Goal: Task Accomplishment & Management: Use online tool/utility

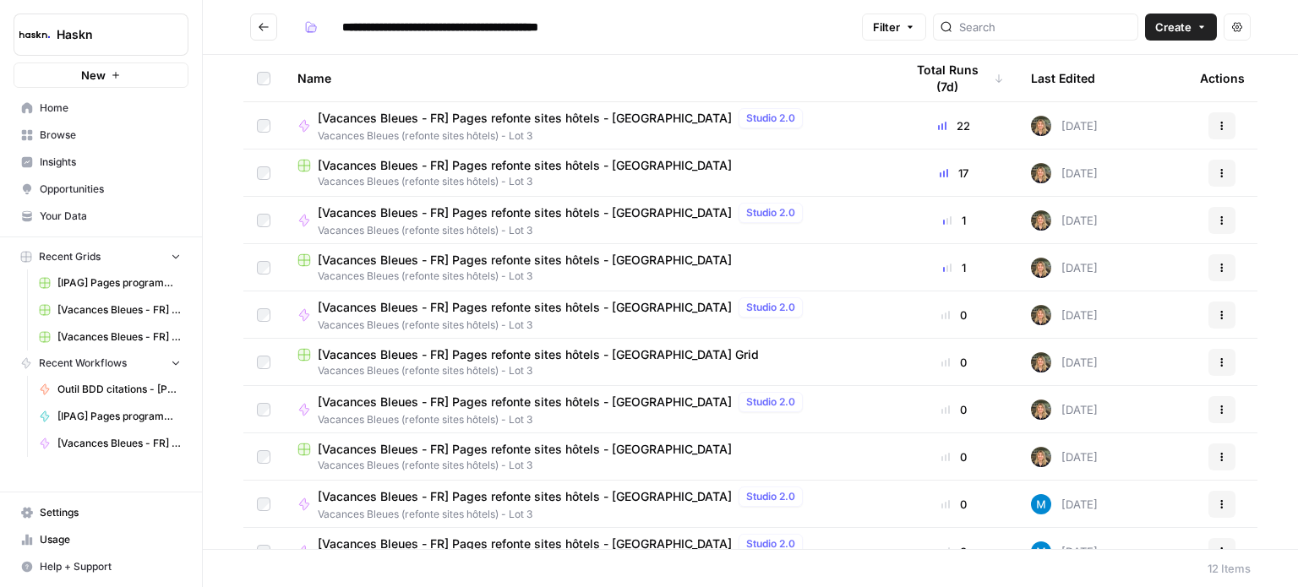
click at [565, 172] on span "[Vacances Bleues - FR] Pages refonte sites hôtels - [GEOGRAPHIC_DATA]" at bounding box center [525, 165] width 414 height 17
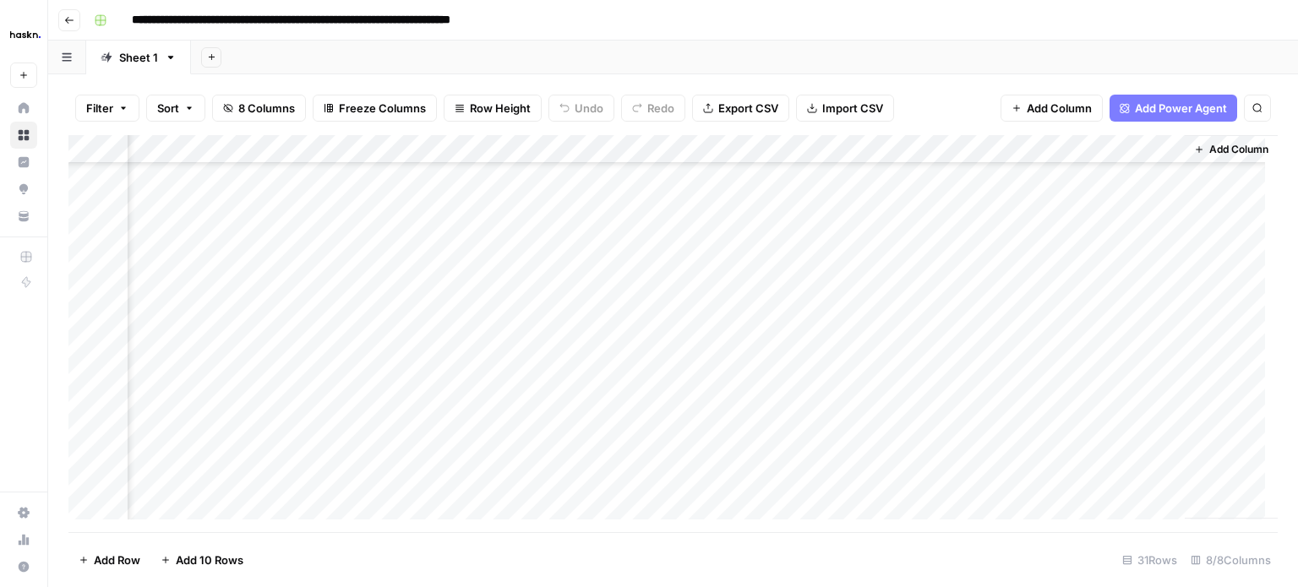
scroll to position [392, 260]
click at [481, 426] on div "Add Column" at bounding box center [673, 333] width 1210 height 397
click at [729, 230] on div "Add Column" at bounding box center [673, 333] width 1210 height 397
click at [850, 222] on div "Add Column" at bounding box center [673, 333] width 1210 height 397
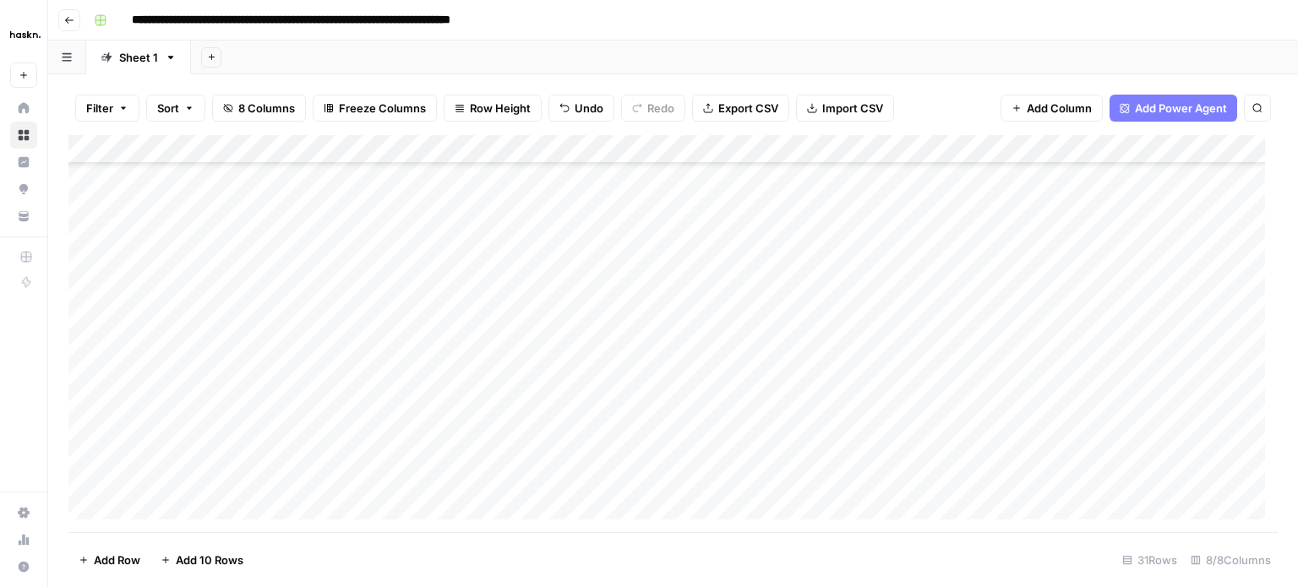
click at [755, 258] on div "Add Column" at bounding box center [673, 333] width 1210 height 397
click at [685, 216] on div "Add Column" at bounding box center [673, 333] width 1210 height 397
click at [852, 212] on div "Add Column" at bounding box center [673, 333] width 1210 height 397
type textarea "*"
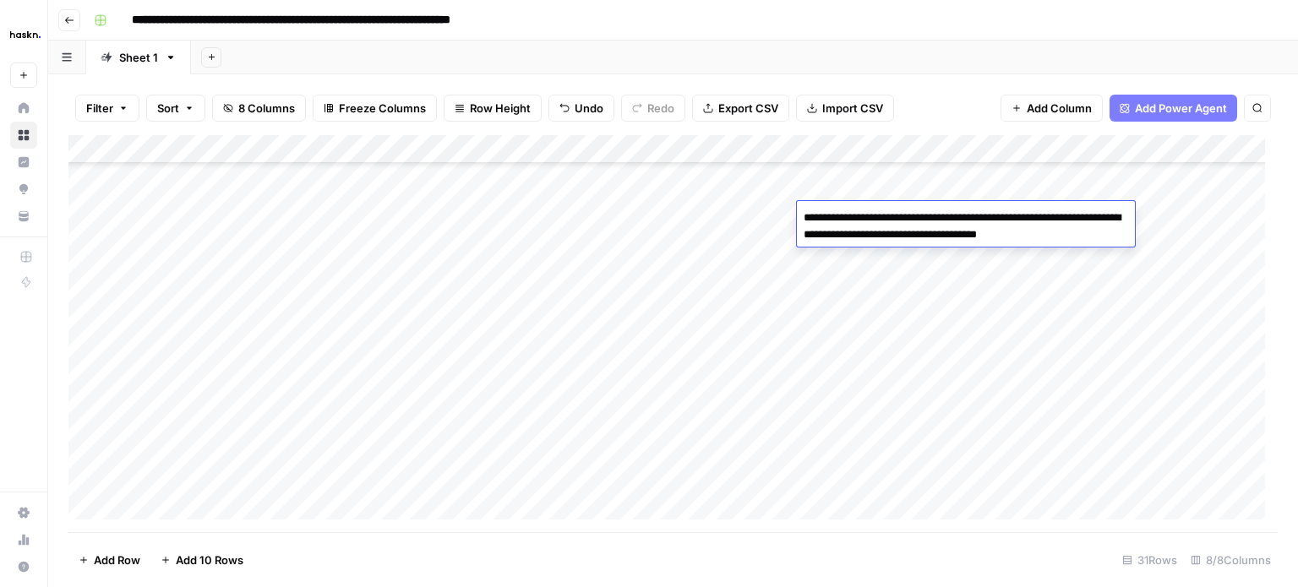
paste textarea "**********"
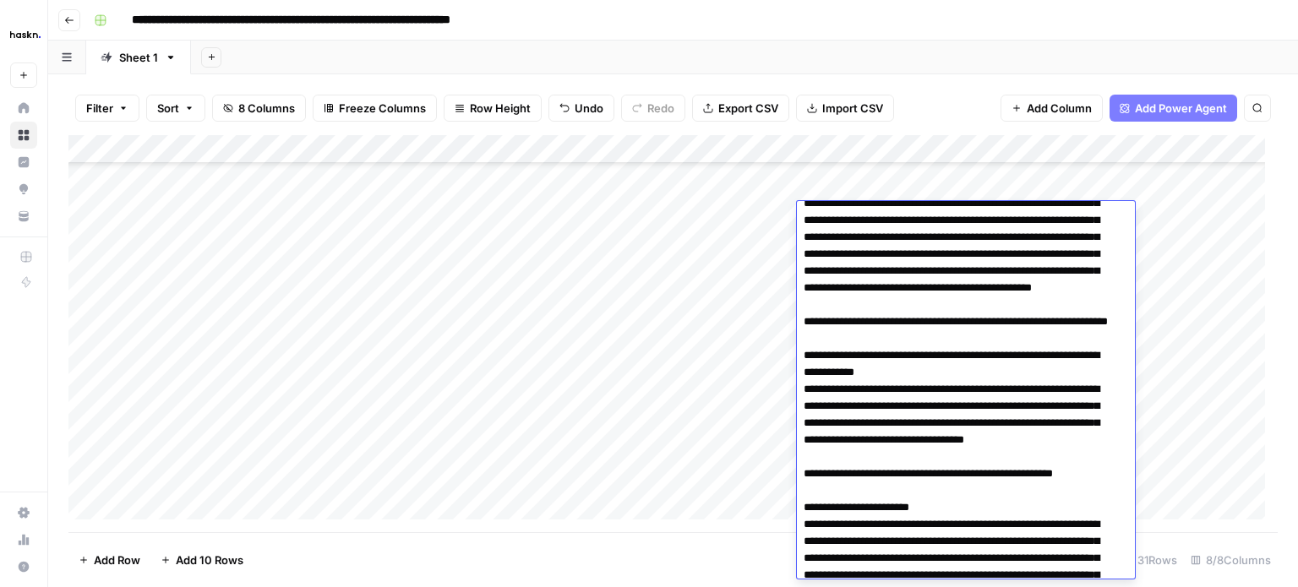
scroll to position [0, 0]
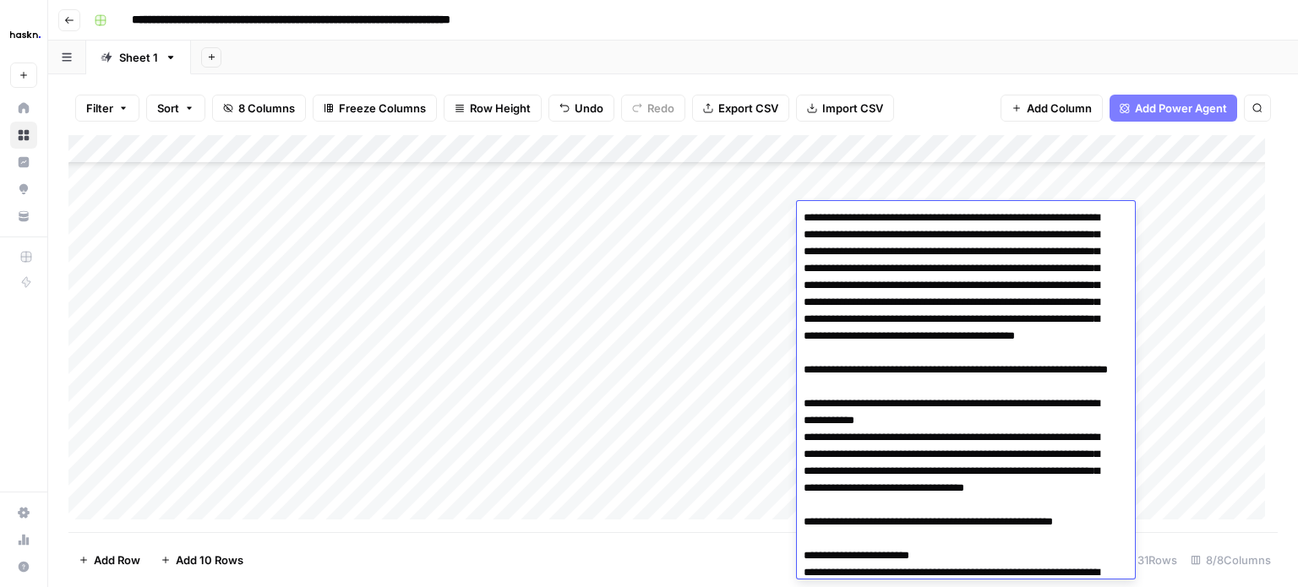
drag, startPoint x: 1099, startPoint y: 232, endPoint x: 1018, endPoint y: 219, distance: 82.3
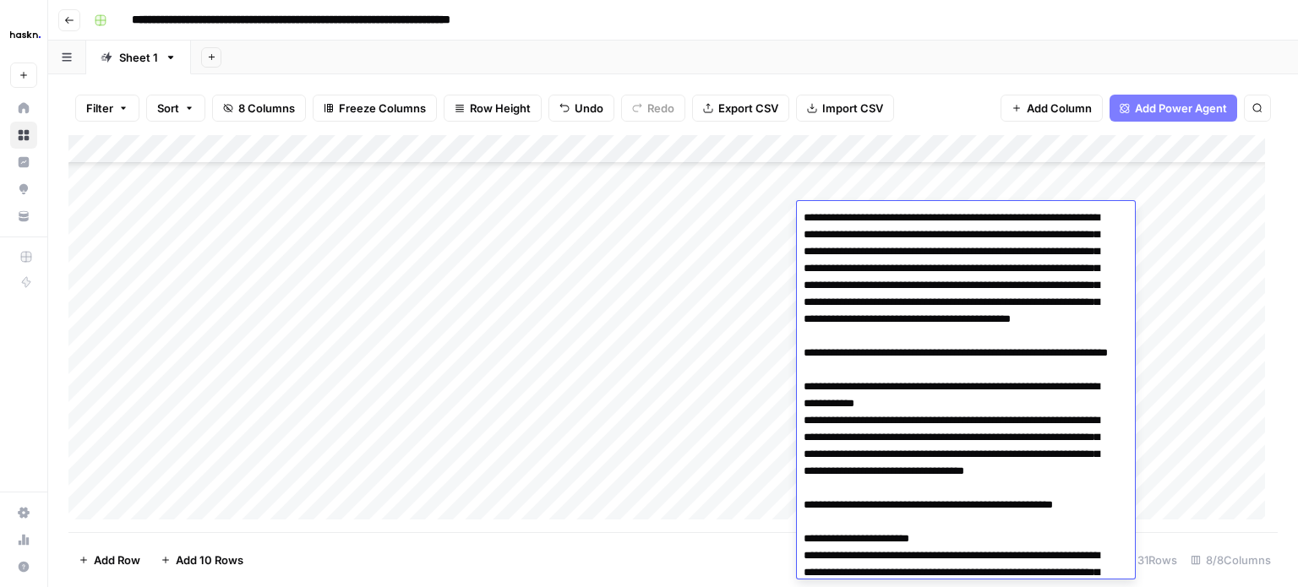
type textarea "**********"
click at [736, 219] on div "Add Column" at bounding box center [673, 333] width 1210 height 397
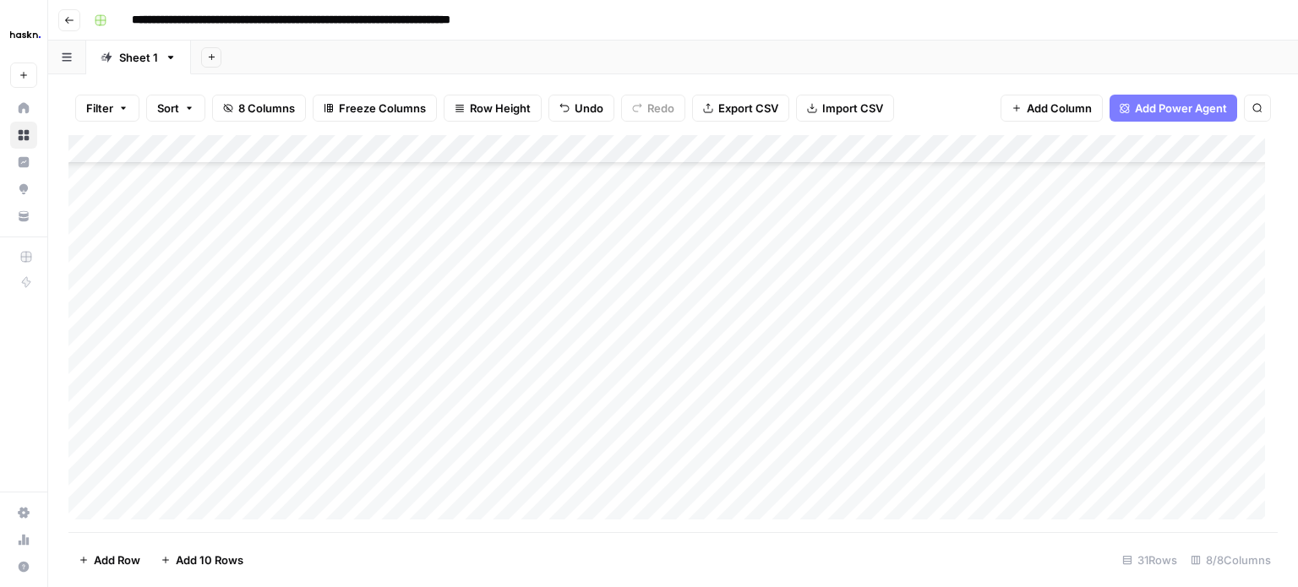
click at [669, 221] on div "Add Column" at bounding box center [673, 333] width 1210 height 397
type textarea "**********"
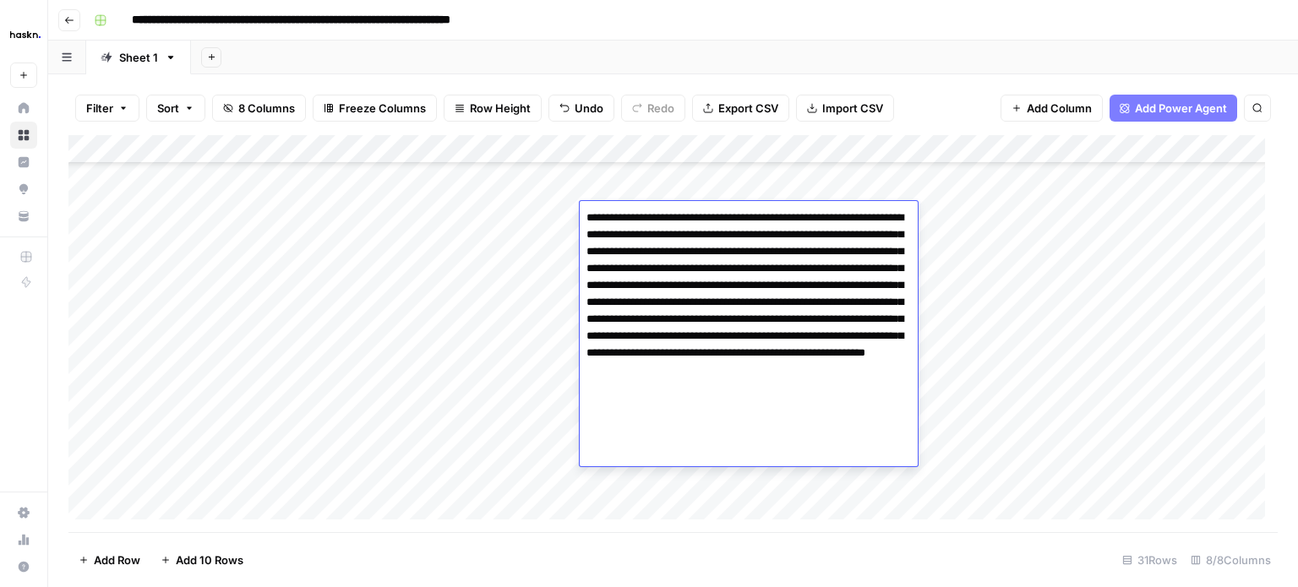
click at [521, 246] on div "Add Column" at bounding box center [673, 333] width 1210 height 397
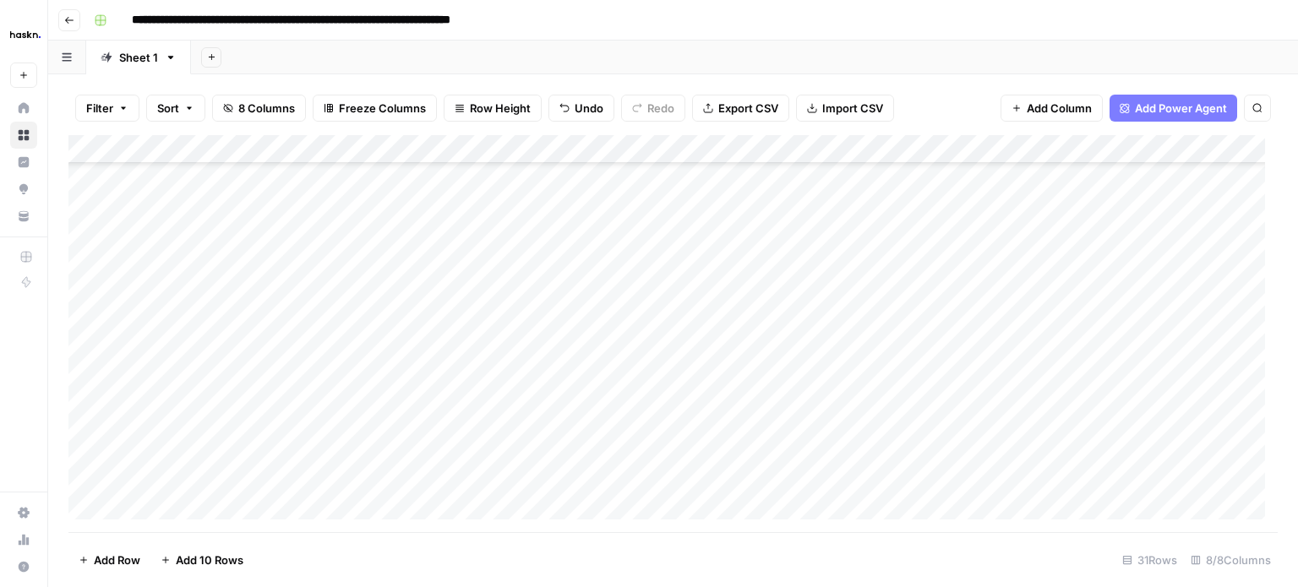
click at [928, 226] on div "Add Column" at bounding box center [673, 333] width 1210 height 397
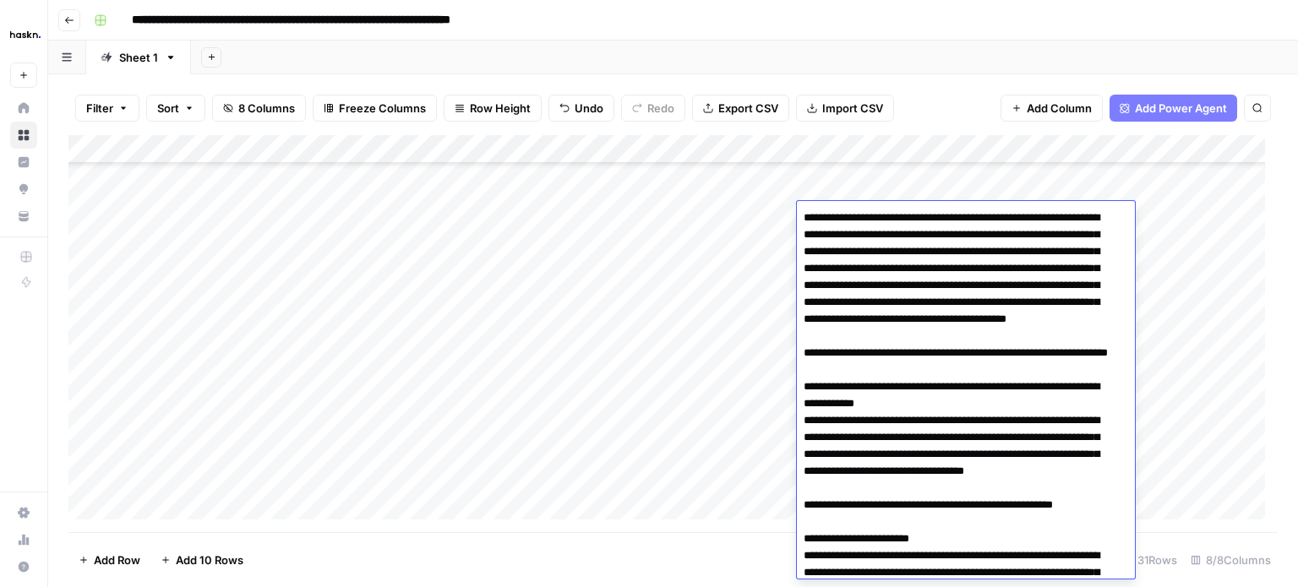
drag, startPoint x: 1013, startPoint y: 216, endPoint x: 789, endPoint y: 226, distance: 225.1
click at [789, 226] on body "**********" at bounding box center [649, 293] width 1298 height 587
type textarea "**********"
click at [719, 249] on div "Add Column" at bounding box center [673, 333] width 1210 height 397
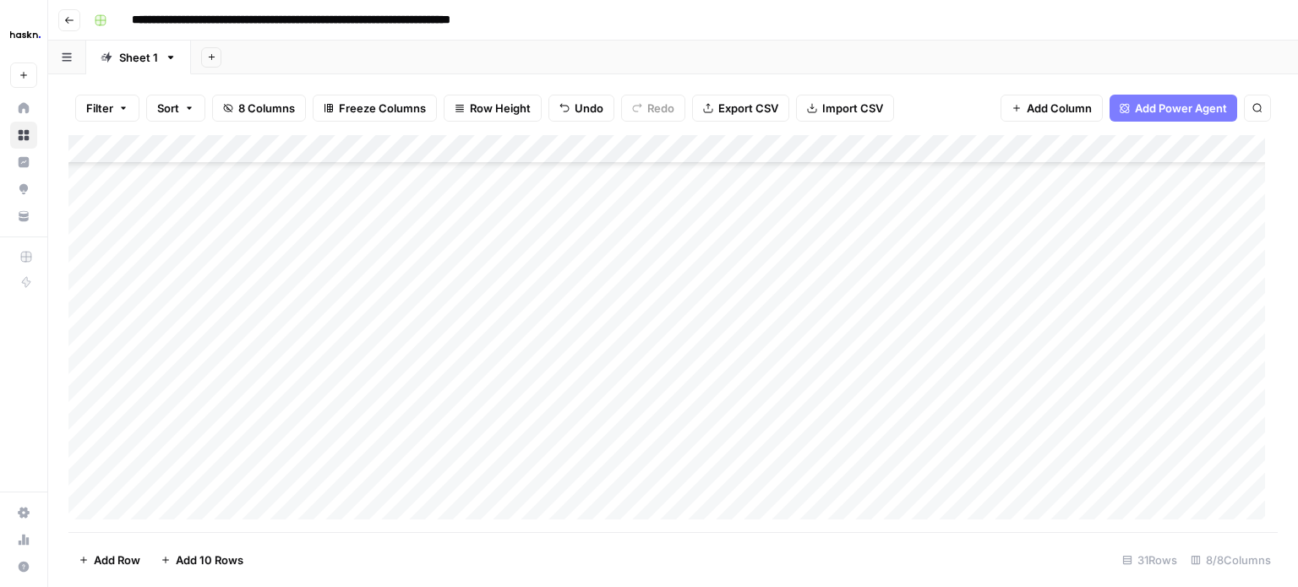
click at [1227, 215] on div "Add Column" at bounding box center [673, 333] width 1210 height 397
click at [680, 241] on div "Add Column" at bounding box center [673, 333] width 1210 height 397
click at [1157, 210] on div "Add Column" at bounding box center [673, 333] width 1210 height 397
click at [409, 309] on div "Add Column" at bounding box center [673, 333] width 1210 height 397
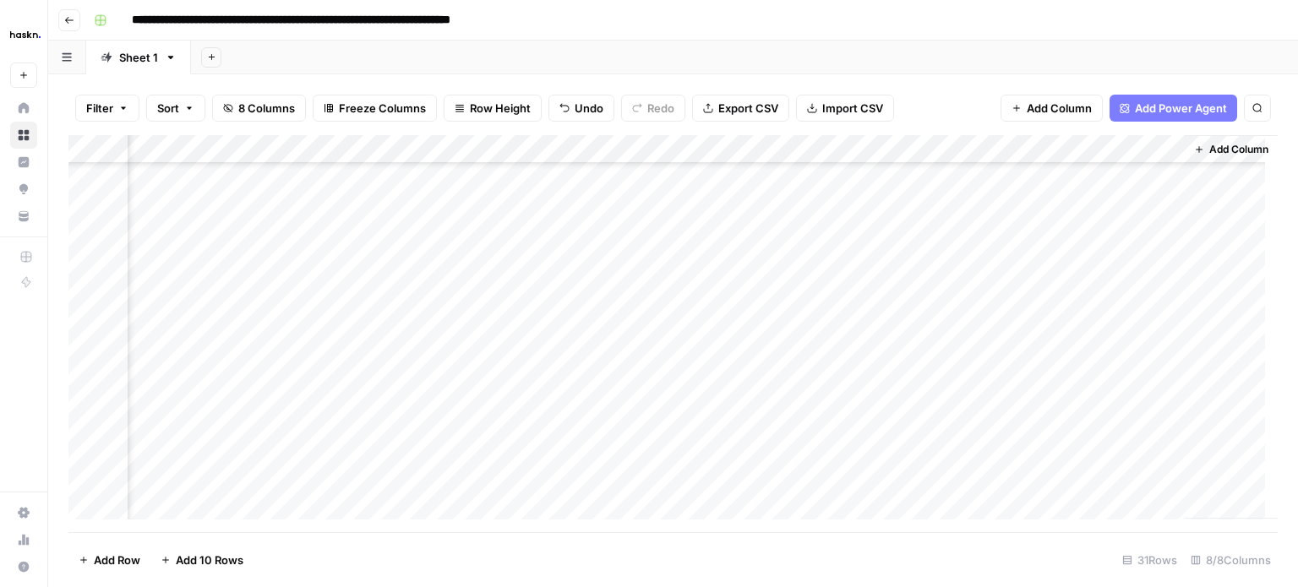
click at [429, 219] on div "Add Column" at bounding box center [673, 333] width 1210 height 397
click at [685, 212] on div "Add Column" at bounding box center [673, 333] width 1210 height 397
click at [374, 221] on div "Add Column" at bounding box center [673, 333] width 1210 height 397
click at [718, 210] on div "Add Column" at bounding box center [673, 333] width 1210 height 397
click at [634, 215] on div "Add Column" at bounding box center [673, 333] width 1210 height 397
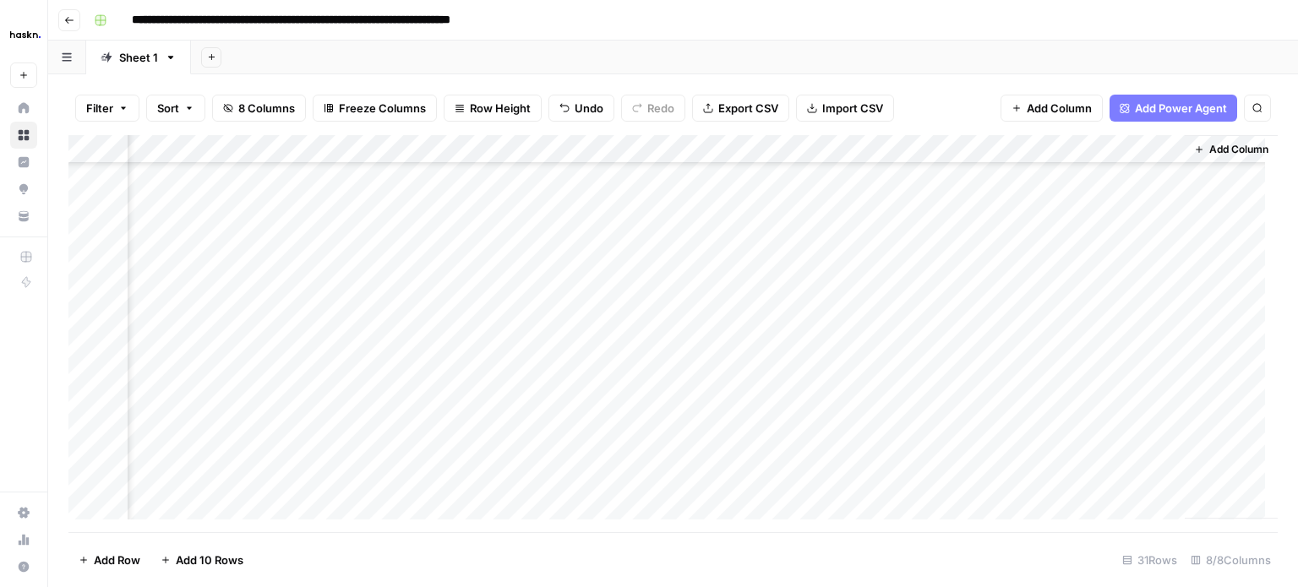
click at [634, 215] on div "Add Column" at bounding box center [673, 333] width 1210 height 397
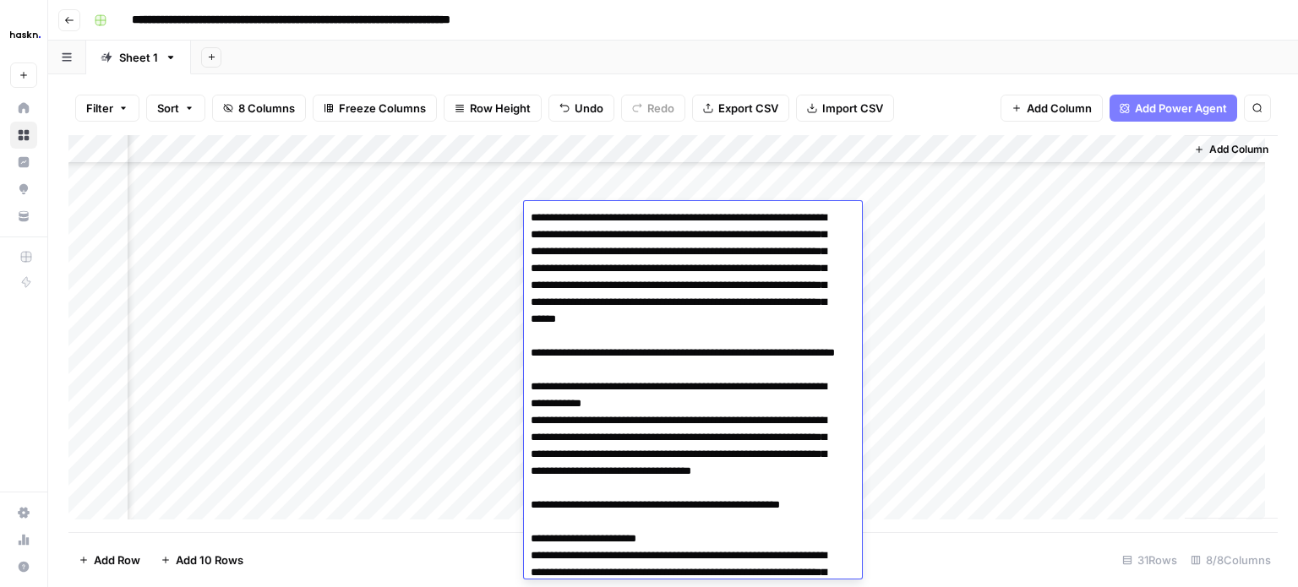
scroll to position [2711, 0]
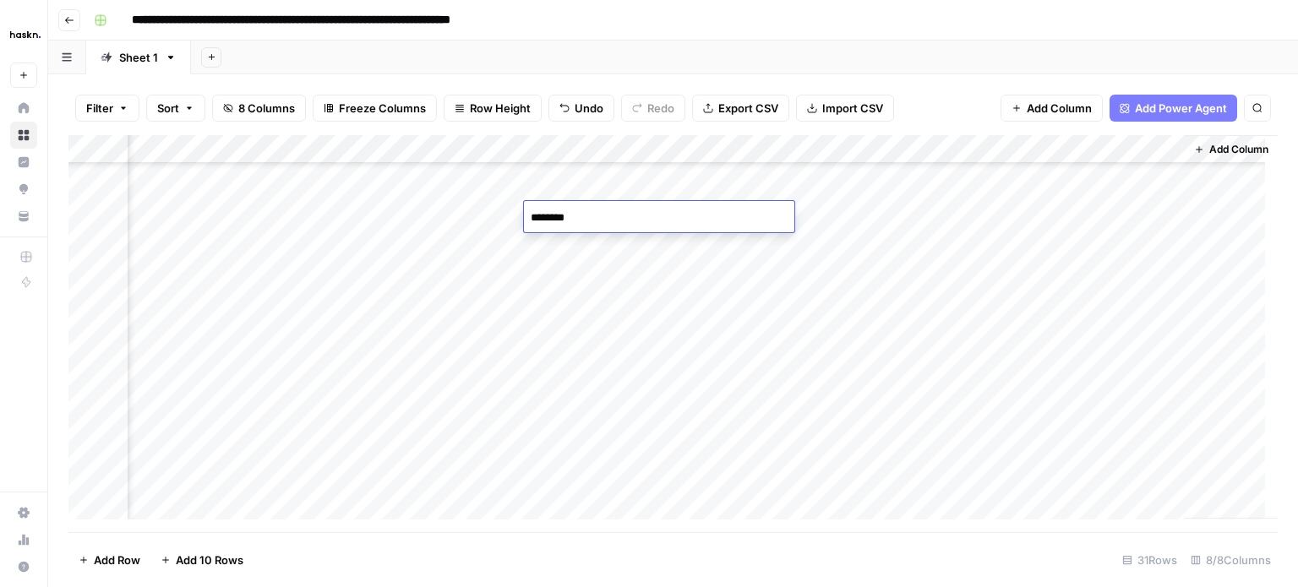
type textarea "*********"
click at [494, 267] on div "Add Column" at bounding box center [673, 333] width 1210 height 397
click at [1004, 214] on div "Add Column" at bounding box center [673, 333] width 1210 height 397
click at [433, 252] on div "Add Column" at bounding box center [673, 333] width 1210 height 397
click at [230, 250] on div "Add Column" at bounding box center [673, 333] width 1210 height 397
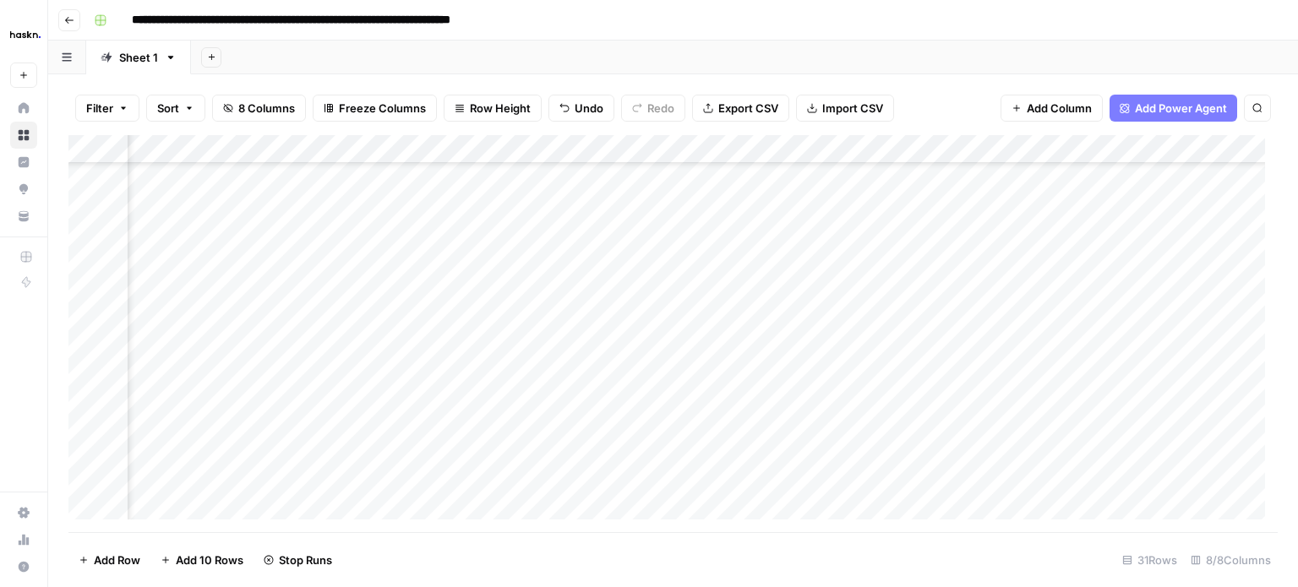
scroll to position [477, 104]
click at [521, 236] on div "Add Column" at bounding box center [673, 333] width 1210 height 397
type textarea "**********"
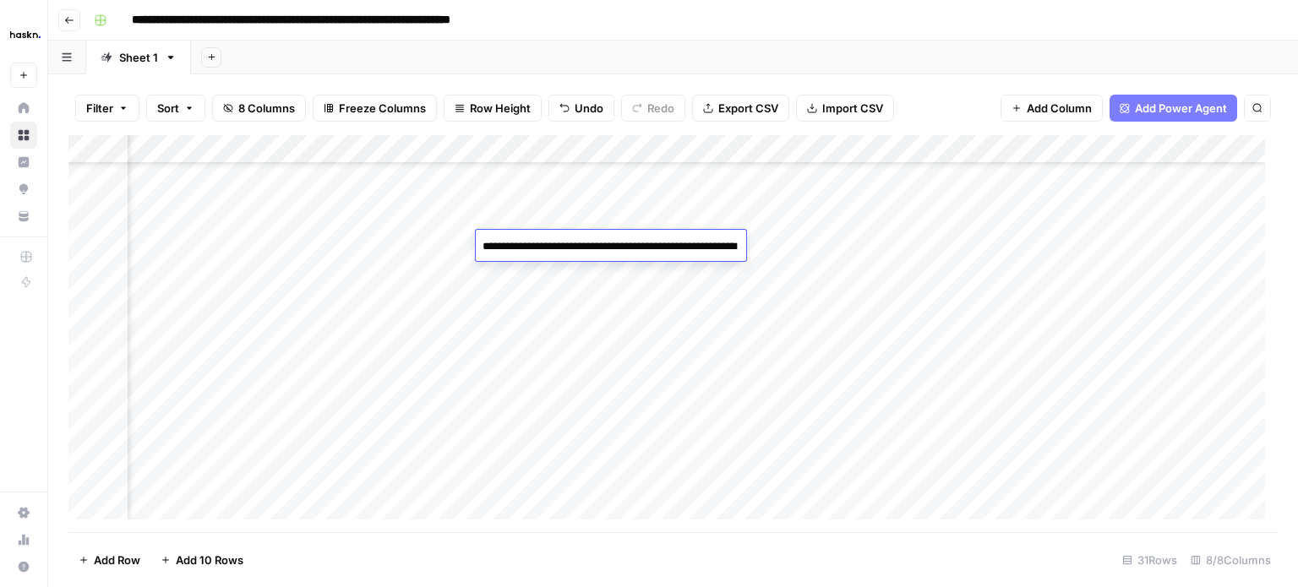
scroll to position [30, 0]
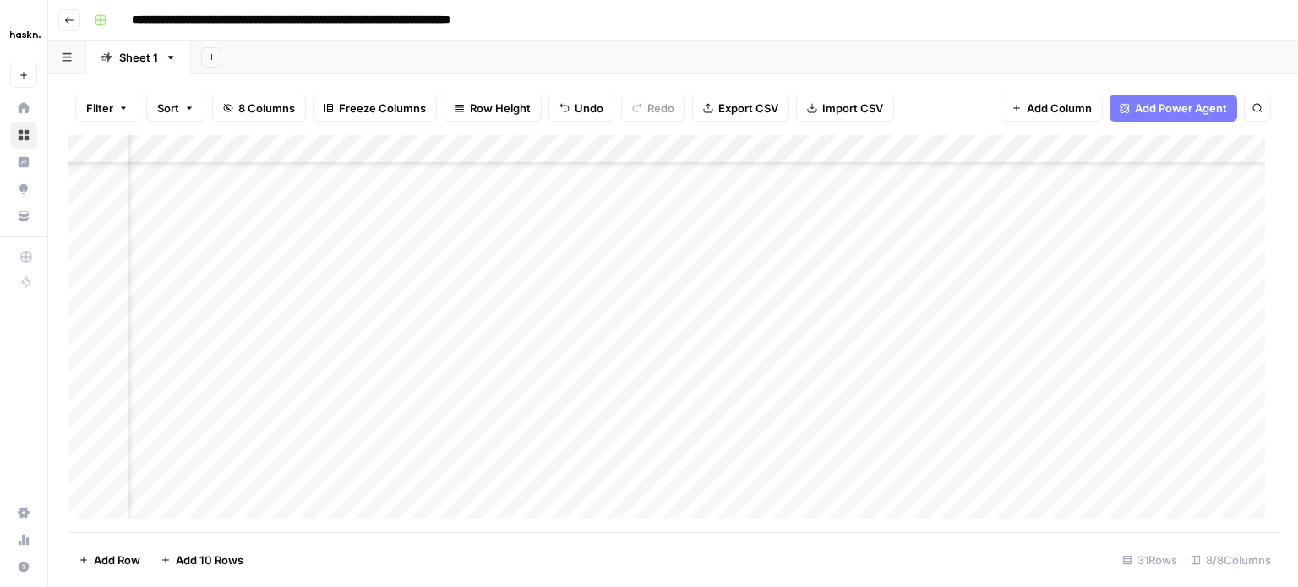
click at [412, 254] on div "Add Column" at bounding box center [673, 333] width 1210 height 397
click at [1117, 243] on div "Add Column" at bounding box center [673, 333] width 1210 height 397
click at [1154, 214] on div "Add Column" at bounding box center [673, 333] width 1210 height 397
click at [1003, 244] on div "Add Column" at bounding box center [673, 333] width 1210 height 397
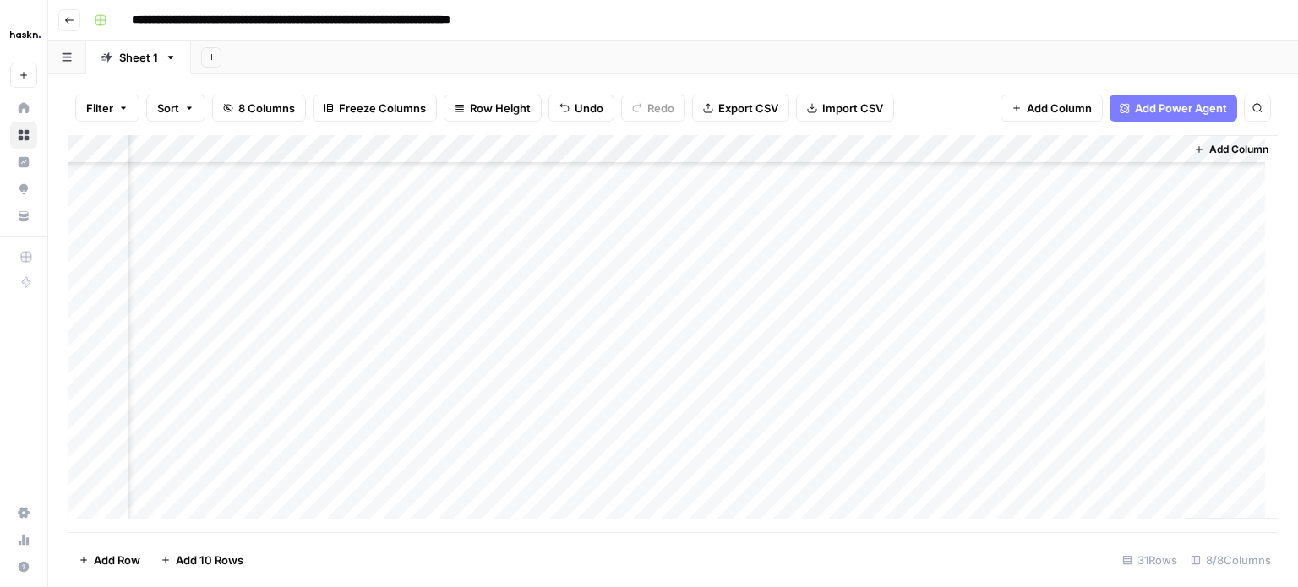
click at [385, 257] on div "Add Column" at bounding box center [673, 333] width 1210 height 397
click at [421, 273] on div "Add Column" at bounding box center [673, 333] width 1210 height 397
click at [578, 266] on div "Add Column" at bounding box center [673, 333] width 1210 height 397
click at [547, 270] on div "Add Column" at bounding box center [673, 333] width 1210 height 397
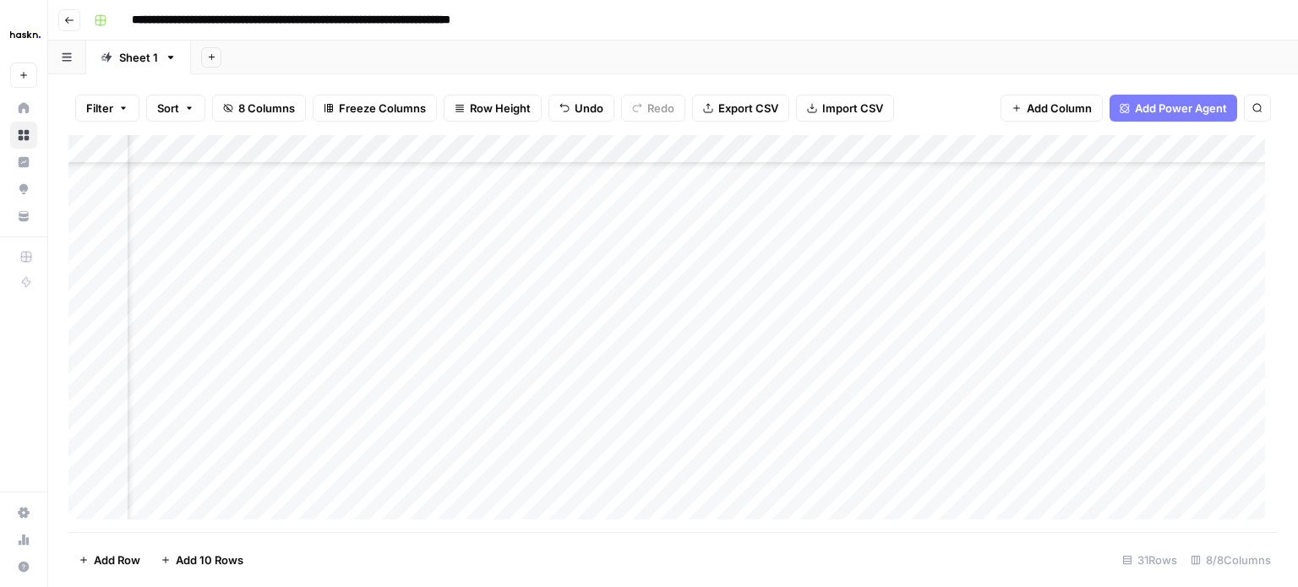
click at [547, 270] on div "Add Column" at bounding box center [673, 333] width 1210 height 397
type textarea "**********"
click at [463, 279] on div "Add Column" at bounding box center [673, 333] width 1210 height 397
click at [548, 288] on div "Add Column" at bounding box center [673, 333] width 1210 height 397
click at [543, 298] on div "Add Column" at bounding box center [673, 333] width 1210 height 397
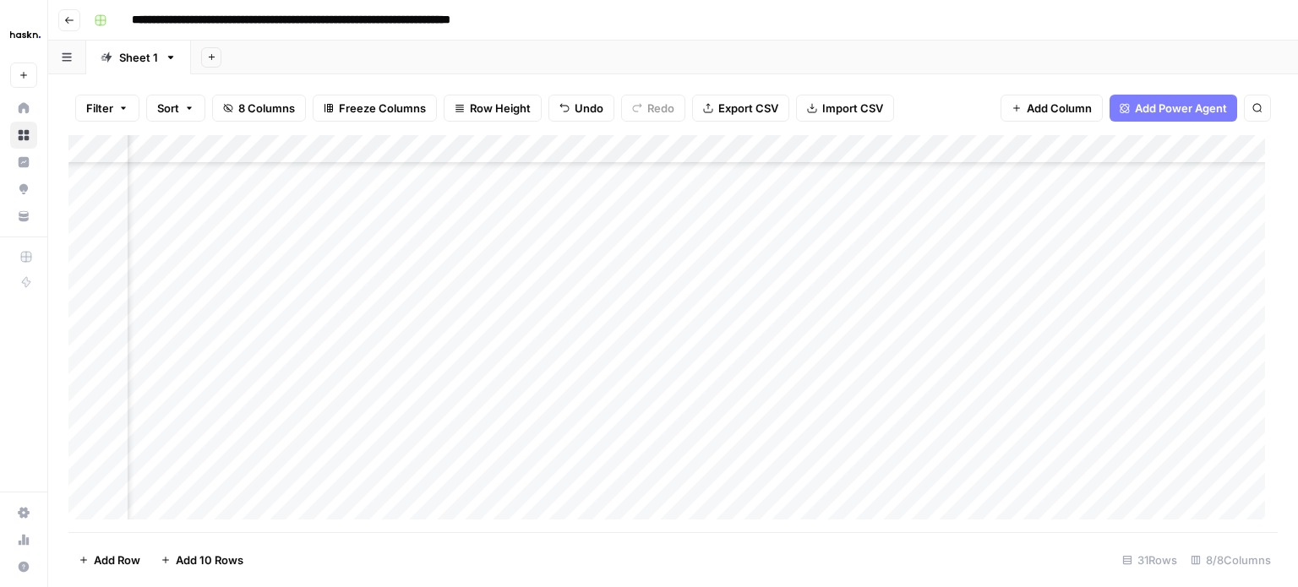
click at [550, 303] on div "Add Column" at bounding box center [673, 333] width 1210 height 397
click at [550, 303] on textarea at bounding box center [635, 304] width 270 height 24
type textarea "**********"
click at [441, 309] on div "Add Column" at bounding box center [673, 333] width 1210 height 397
click at [532, 330] on div "Add Column" at bounding box center [673, 333] width 1210 height 397
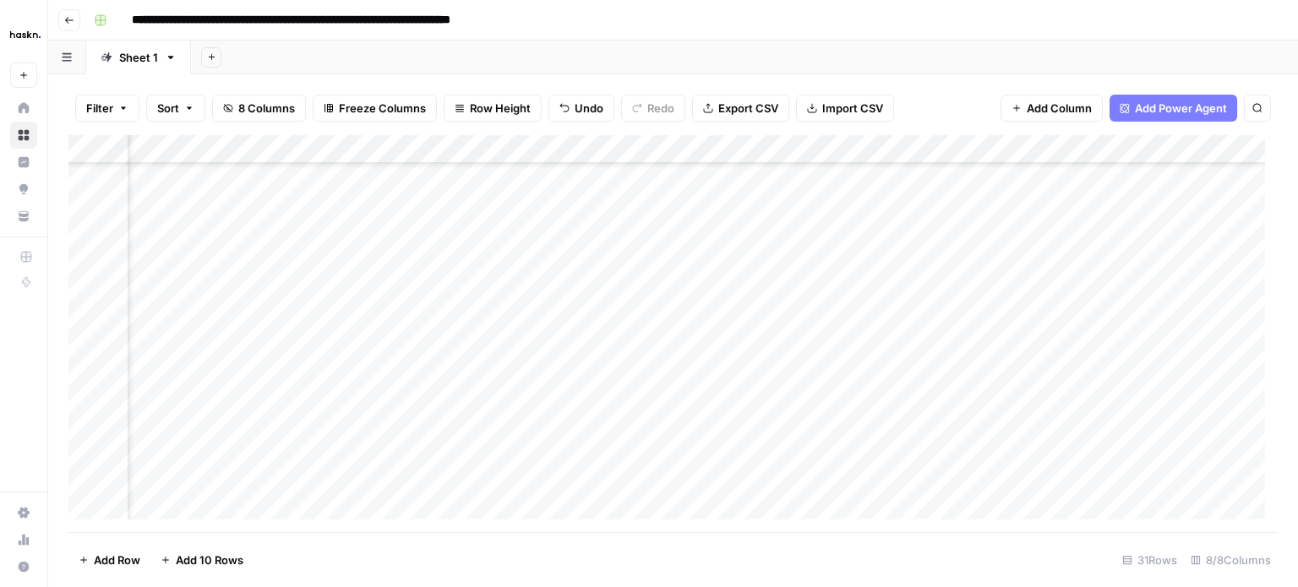
click at [1148, 273] on div "Add Column" at bounding box center [673, 333] width 1210 height 397
click at [1192, 273] on div "Add Column" at bounding box center [673, 333] width 1210 height 397
click at [1193, 274] on div "Add Column" at bounding box center [673, 333] width 1210 height 397
click at [680, 320] on div "Add Column" at bounding box center [673, 333] width 1210 height 397
click at [551, 327] on div "Add Column" at bounding box center [673, 333] width 1210 height 397
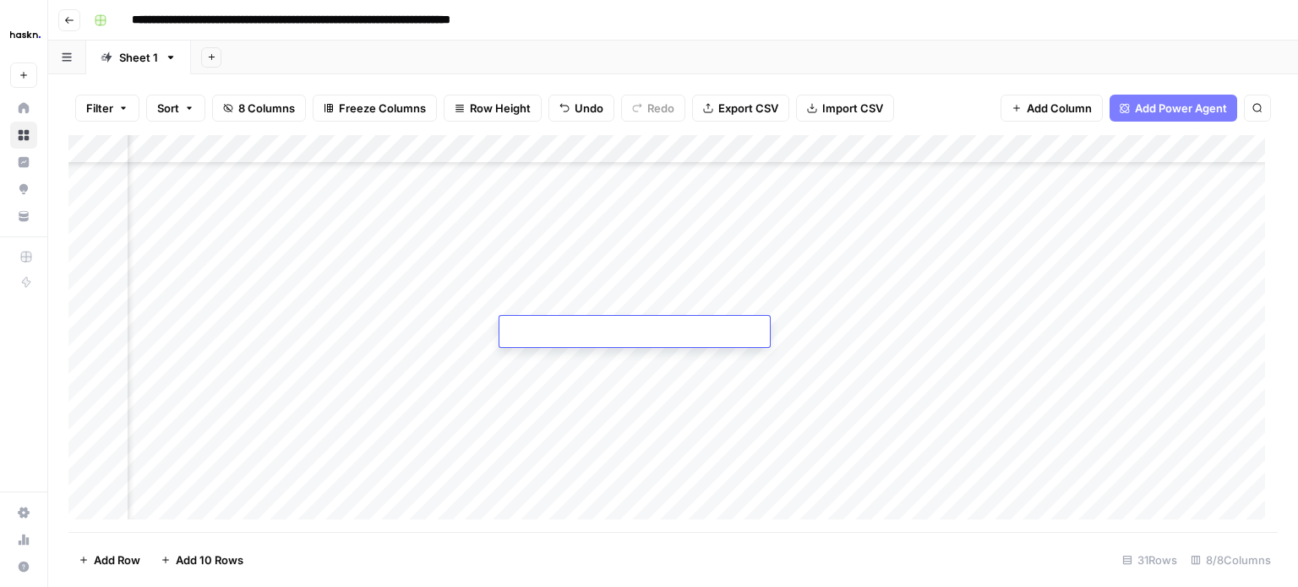
click at [551, 327] on textarea at bounding box center [635, 333] width 270 height 24
type textarea "**********"
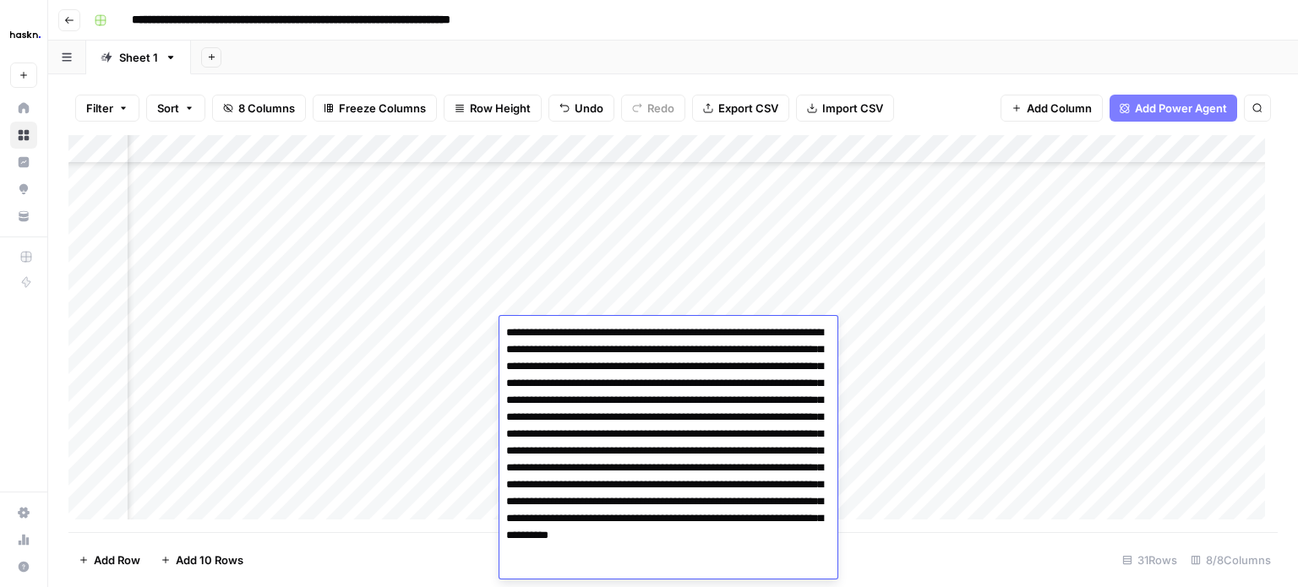
click at [576, 307] on div "Add Column" at bounding box center [673, 333] width 1210 height 397
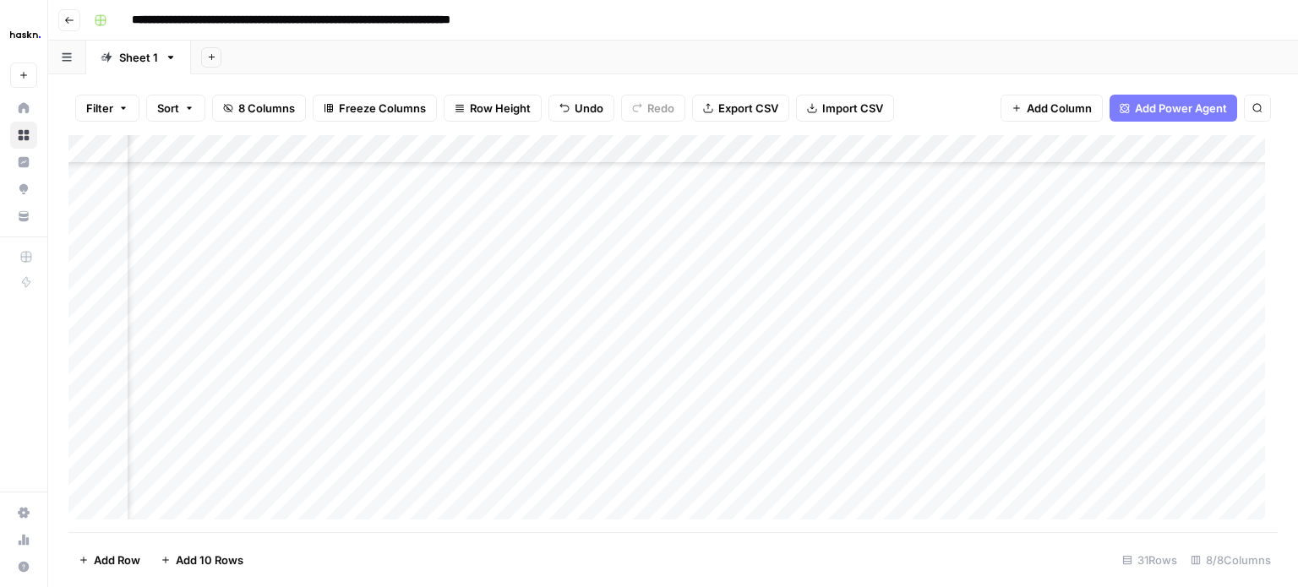
click at [596, 359] on div "Add Column" at bounding box center [673, 333] width 1210 height 397
click at [547, 360] on div "Add Column" at bounding box center [673, 333] width 1210 height 397
click at [547, 360] on textarea at bounding box center [635, 362] width 270 height 24
type textarea "**********"
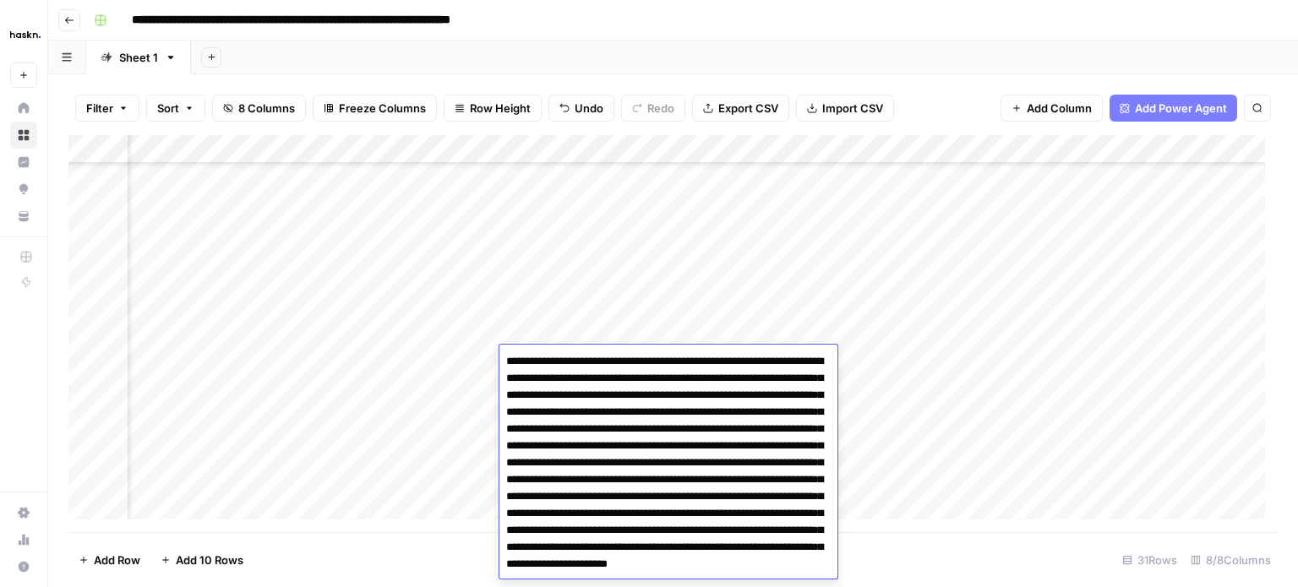
scroll to position [43, 0]
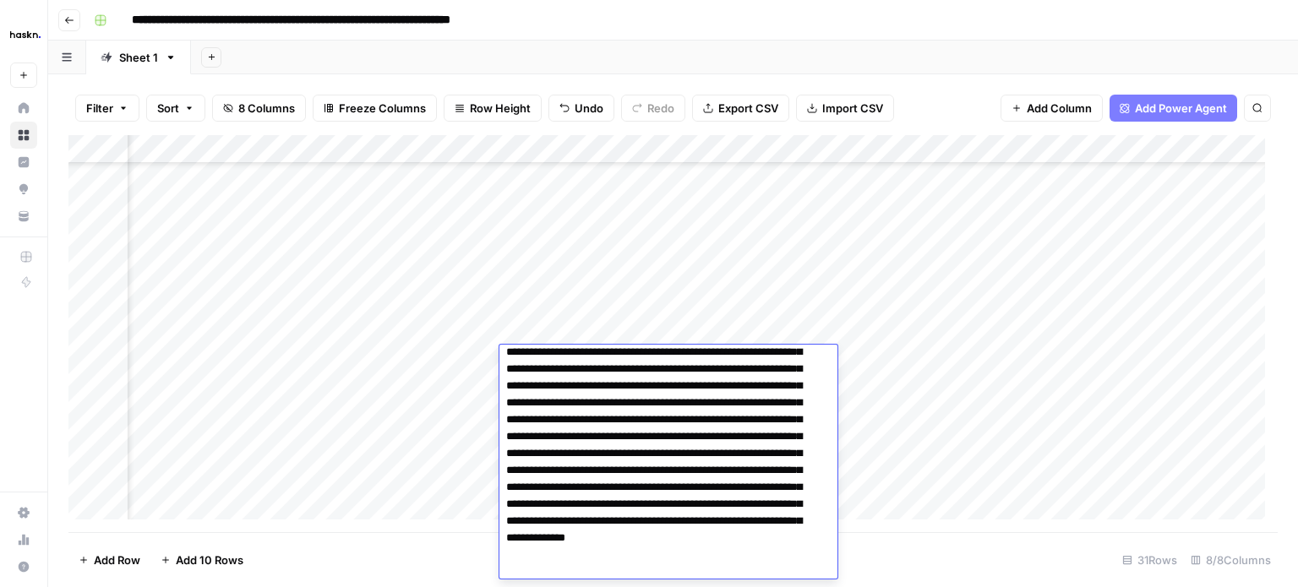
click at [453, 361] on div "Add Column" at bounding box center [673, 333] width 1210 height 397
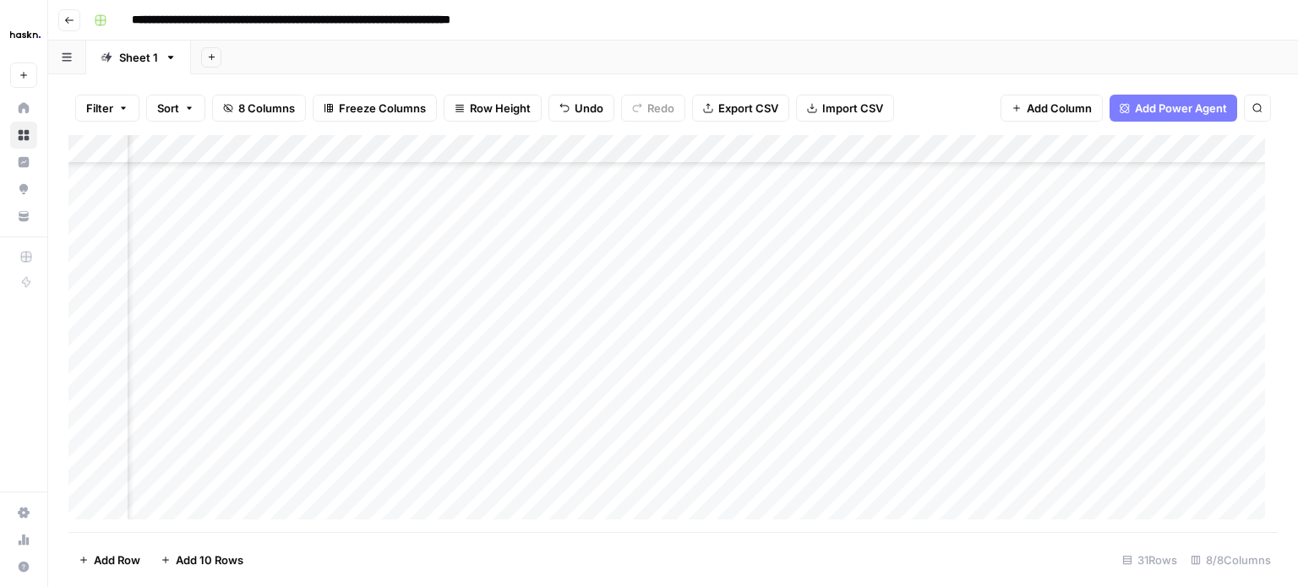
click at [531, 376] on div "Add Column" at bounding box center [673, 333] width 1210 height 397
click at [549, 388] on div "Add Column" at bounding box center [673, 333] width 1210 height 397
type textarea "**********"
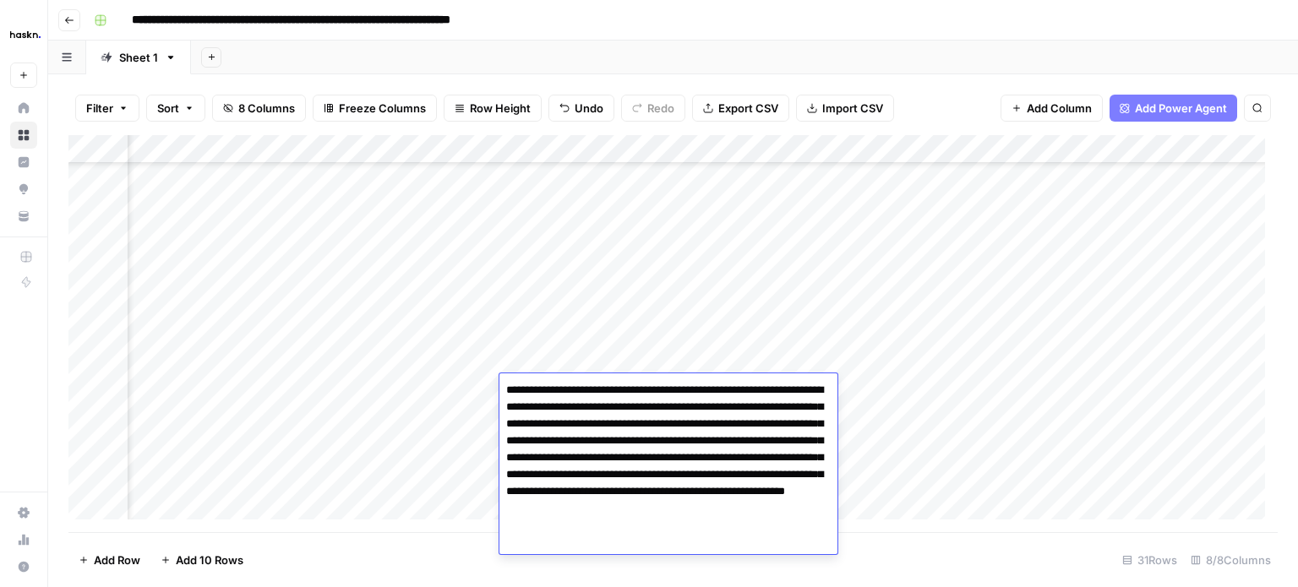
click at [480, 389] on div "Add Column" at bounding box center [673, 333] width 1210 height 397
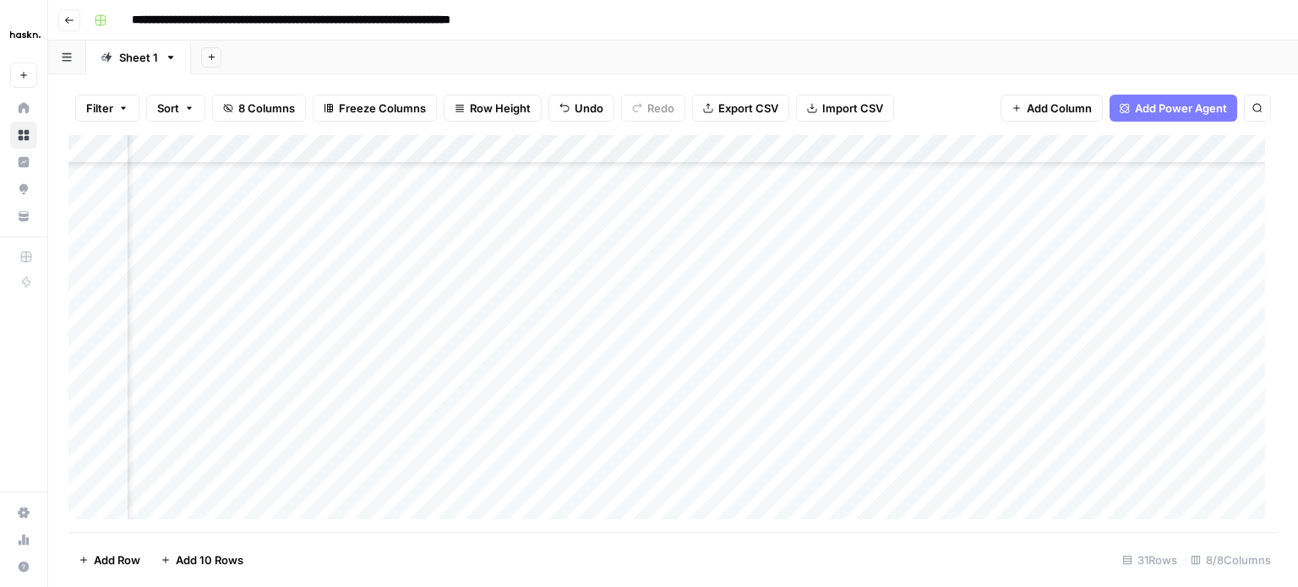
click at [547, 422] on div "Add Column" at bounding box center [673, 333] width 1210 height 397
click at [526, 410] on div "Add Column" at bounding box center [673, 333] width 1210 height 397
type textarea "**********"
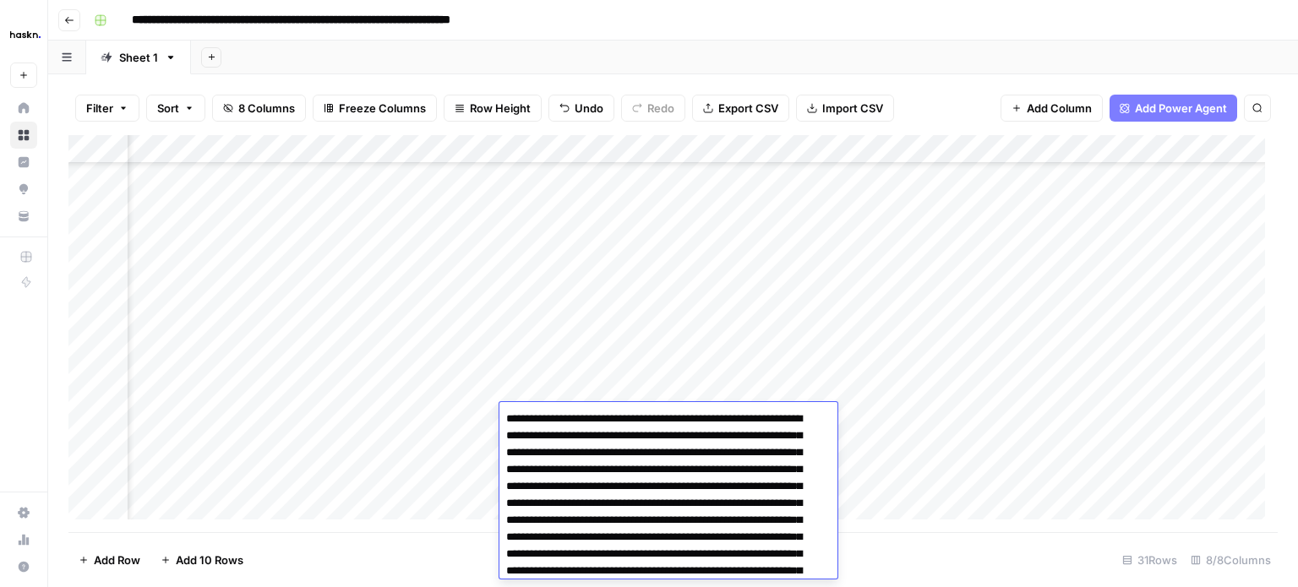
scroll to position [67, 0]
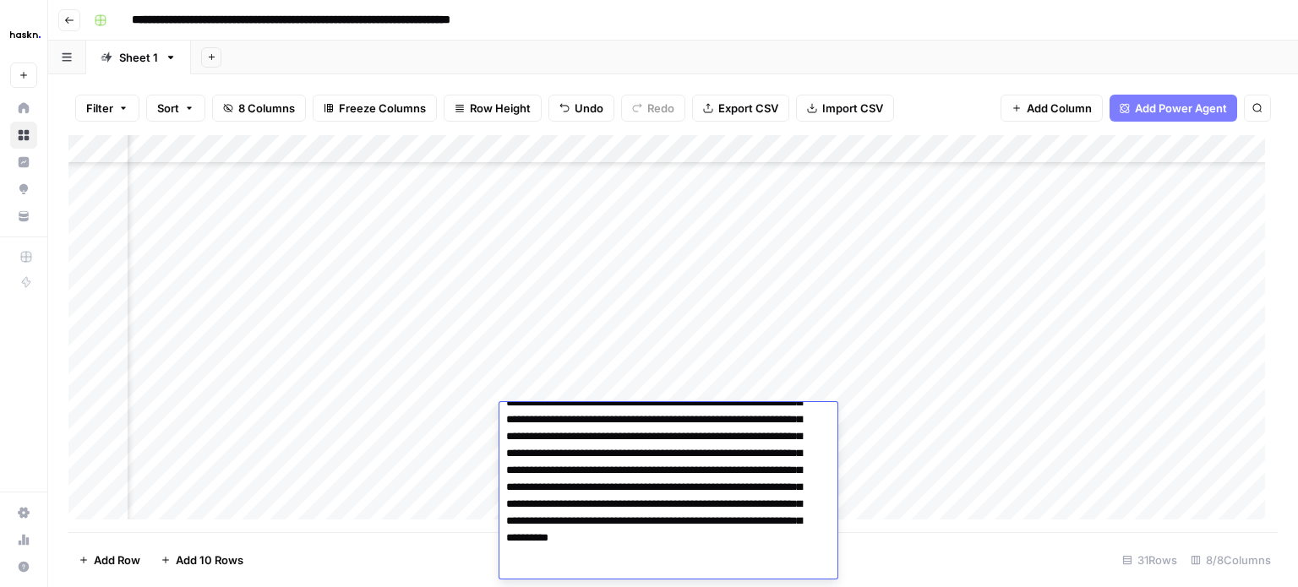
click at [475, 413] on div "Add Column" at bounding box center [673, 333] width 1210 height 397
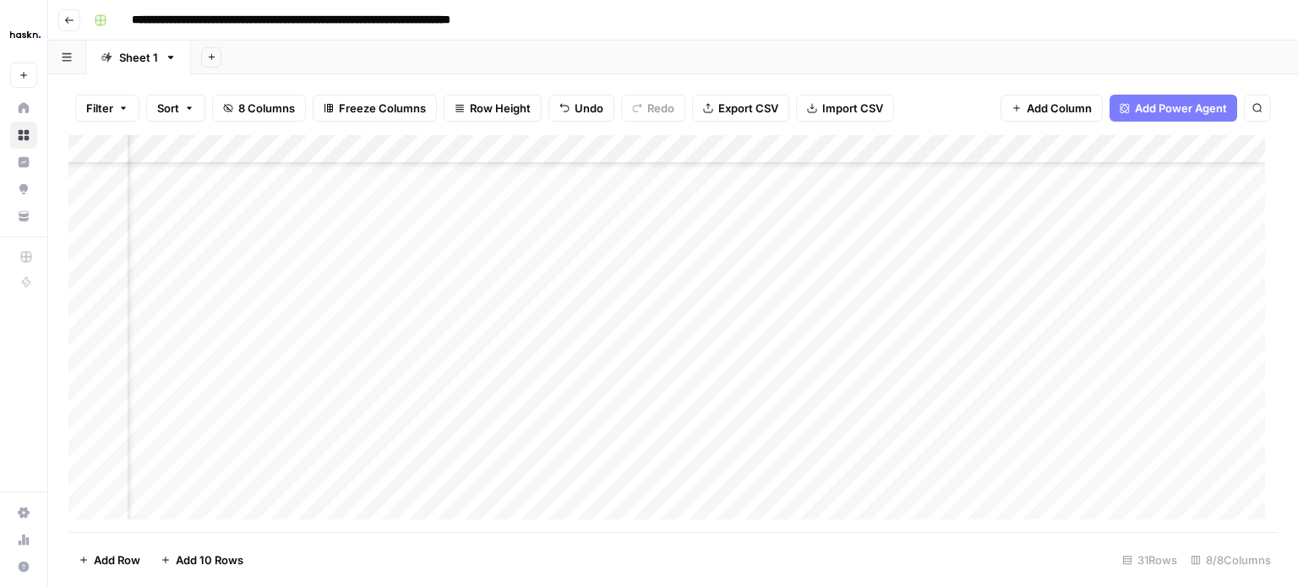
click at [554, 439] on div "Add Column" at bounding box center [673, 333] width 1210 height 397
click at [526, 442] on div "Add Column" at bounding box center [673, 333] width 1210 height 397
type textarea "**********"
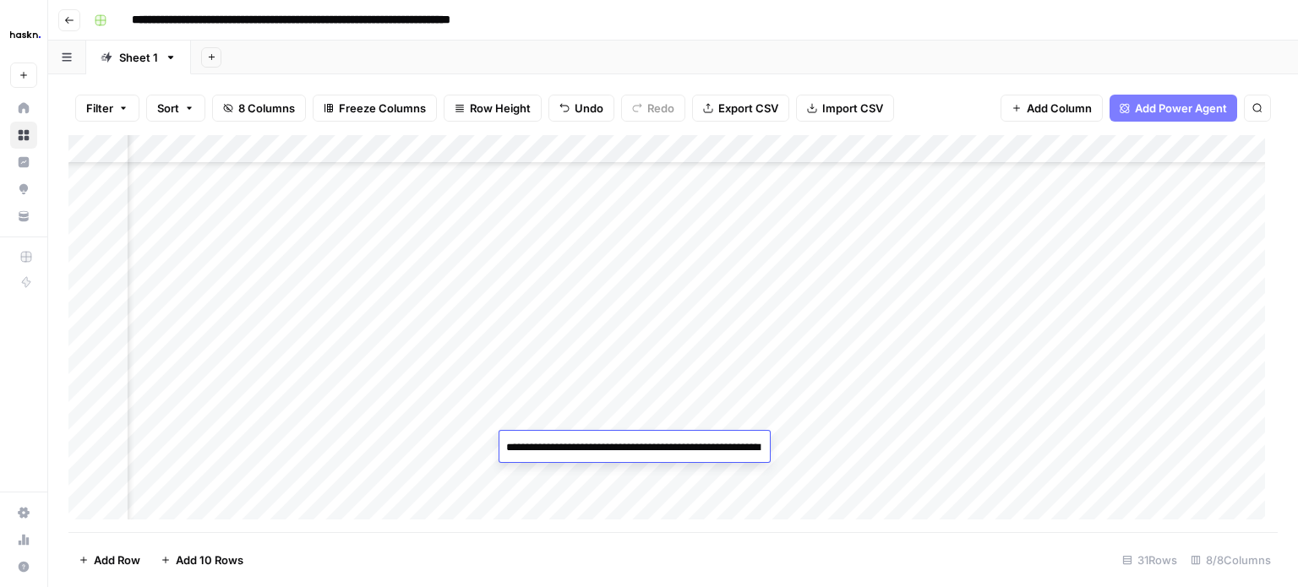
scroll to position [79, 0]
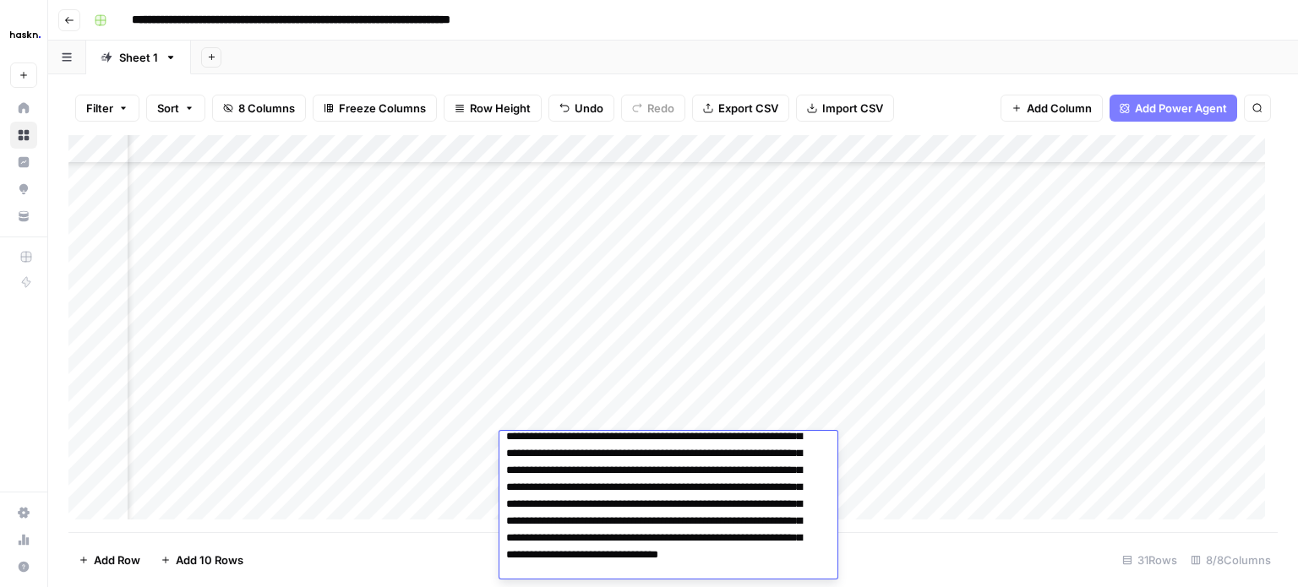
click at [456, 442] on div "Add Column" at bounding box center [673, 333] width 1210 height 397
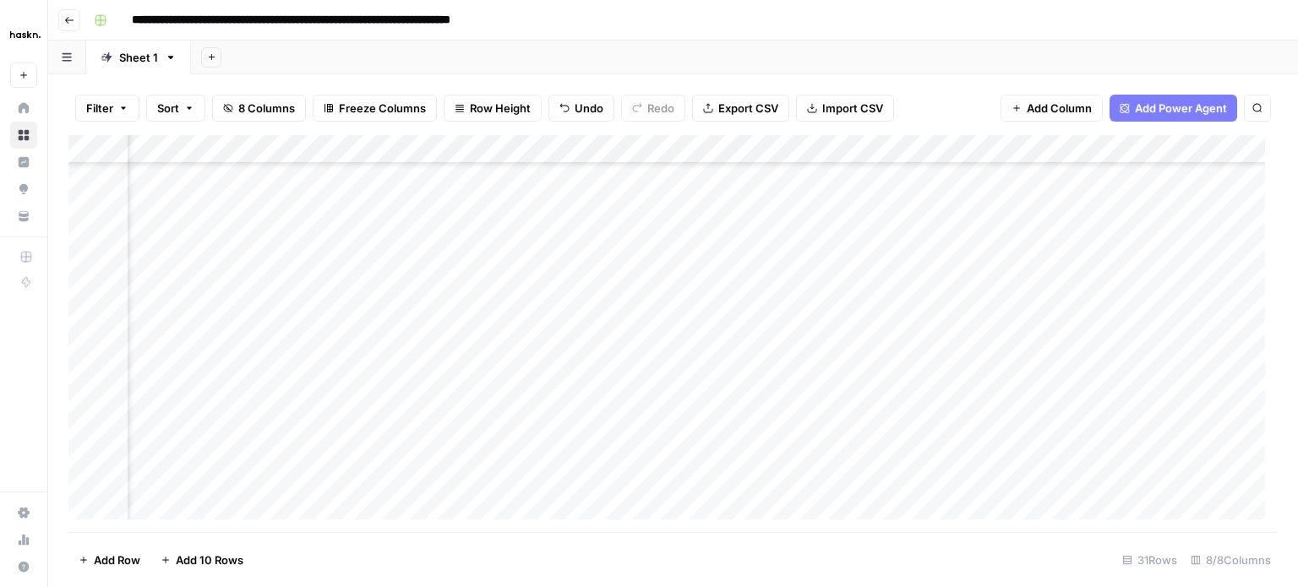
click at [1146, 307] on div "Add Column" at bounding box center [673, 333] width 1210 height 397
click at [1139, 331] on div "Add Column" at bounding box center [673, 333] width 1210 height 397
click at [1144, 363] on div "Add Column" at bounding box center [673, 333] width 1210 height 397
click at [1145, 389] on div "Add Column" at bounding box center [673, 333] width 1210 height 397
click at [1143, 418] on div "Add Column" at bounding box center [673, 333] width 1210 height 397
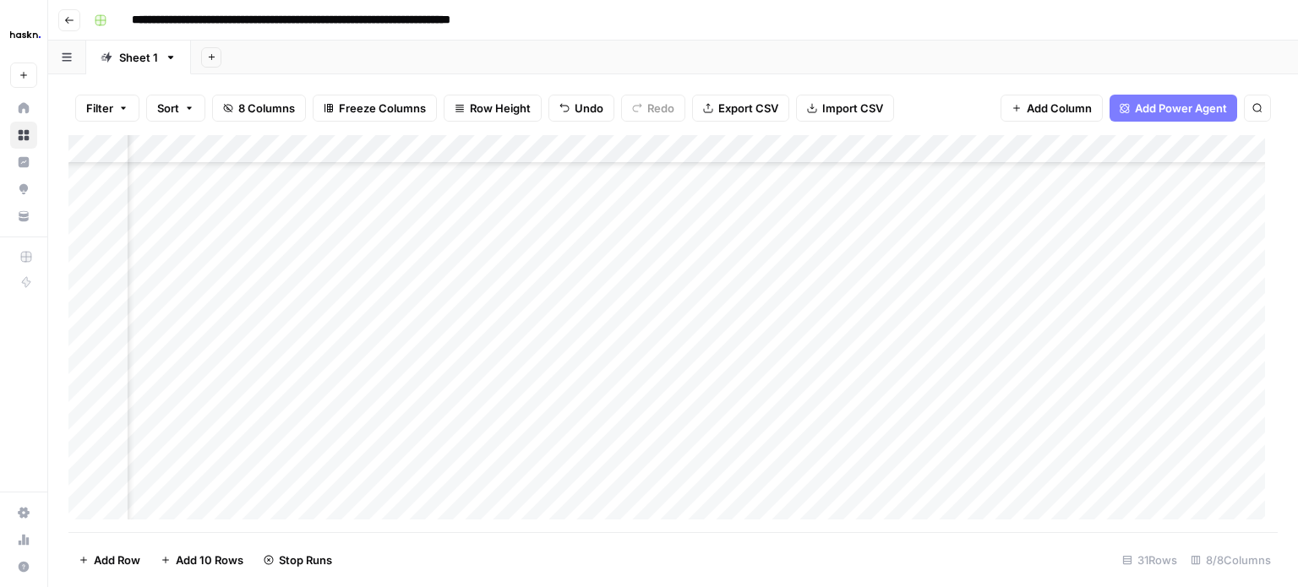
click at [1144, 440] on div "Add Column" at bounding box center [673, 333] width 1210 height 397
click at [1192, 245] on div "Add Column" at bounding box center [673, 333] width 1210 height 397
click at [1199, 241] on div "Add Column" at bounding box center [673, 333] width 1210 height 397
click at [1227, 247] on div "Add Column" at bounding box center [673, 333] width 1210 height 397
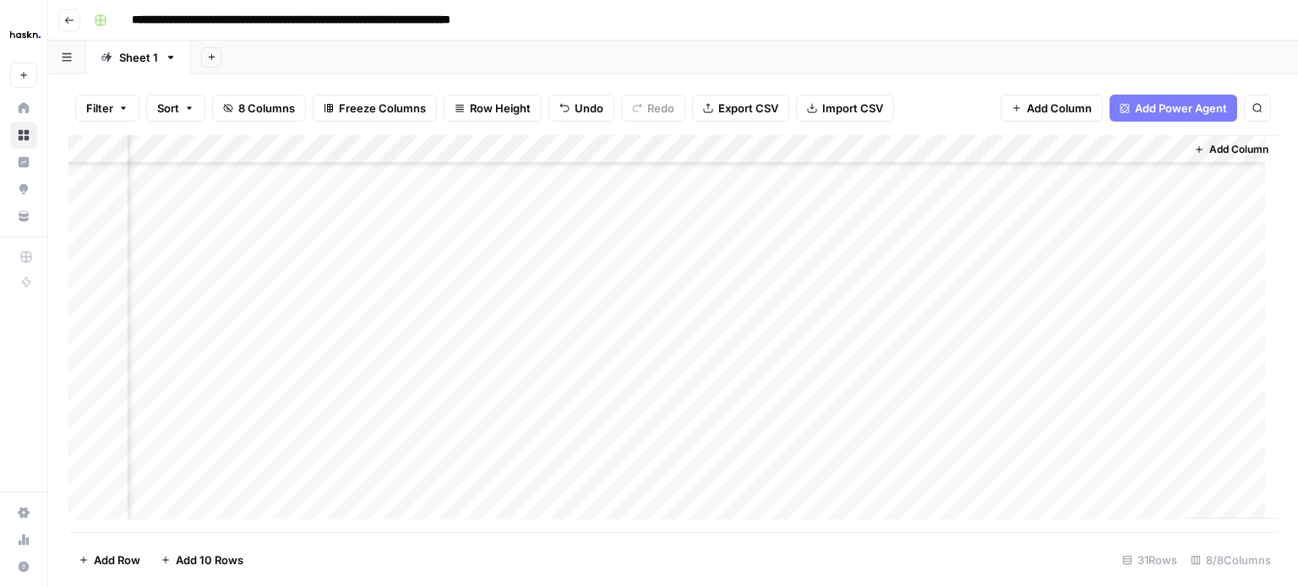
click at [593, 111] on span "Undo" at bounding box center [589, 108] width 29 height 17
click at [632, 104] on icon "button" at bounding box center [637, 108] width 10 height 10
click at [999, 418] on div "Add Column" at bounding box center [673, 333] width 1210 height 397
click at [1138, 243] on div "Add Column" at bounding box center [673, 333] width 1210 height 397
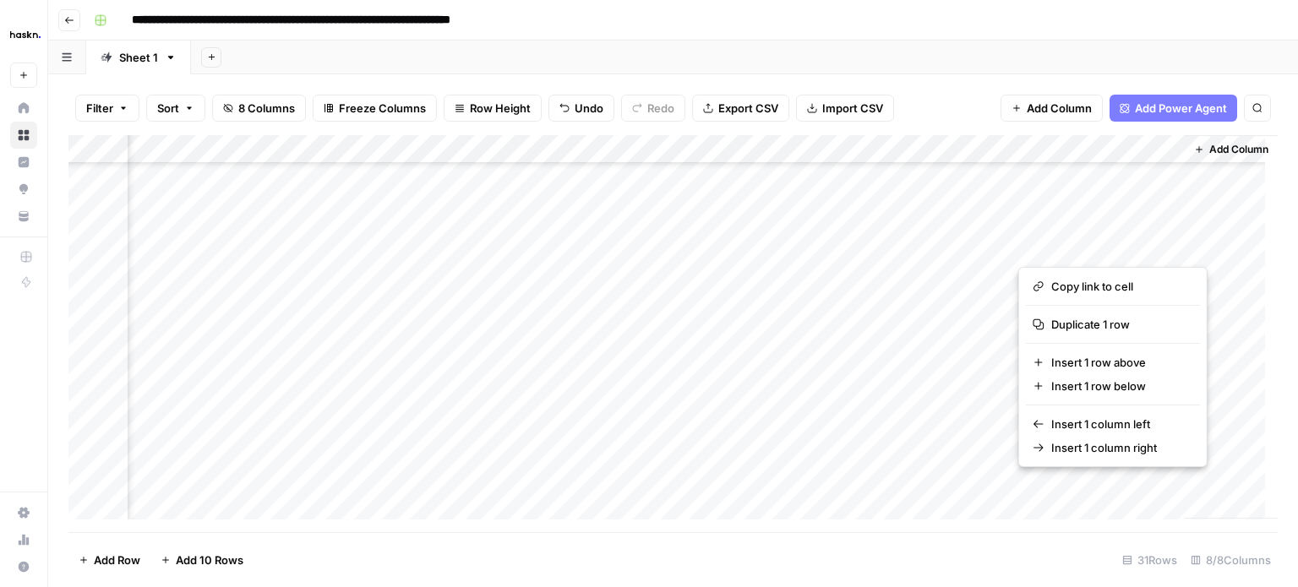
click at [1210, 259] on div "Add Column" at bounding box center [1231, 327] width 93 height 384
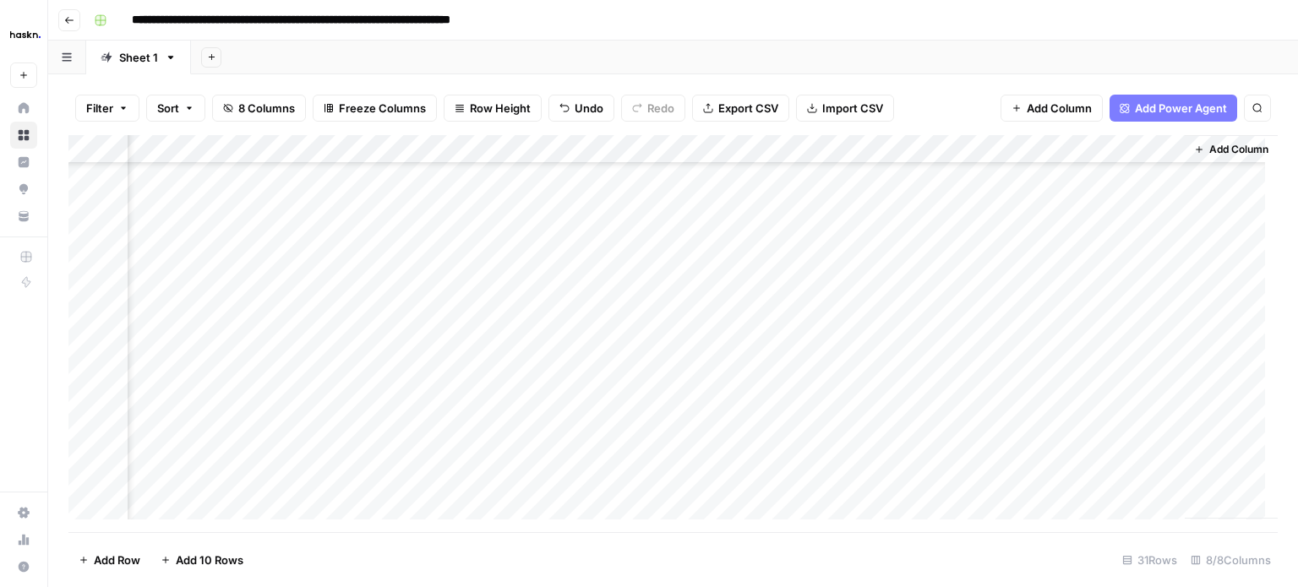
click at [1207, 244] on div "Add Column" at bounding box center [1231, 327] width 93 height 384
click at [754, 248] on div "Add Column" at bounding box center [673, 333] width 1210 height 397
click at [637, 239] on div "Add Column" at bounding box center [673, 333] width 1210 height 397
click at [800, 243] on div "Add Column" at bounding box center [673, 333] width 1210 height 397
click at [404, 232] on div "Add Column" at bounding box center [673, 333] width 1210 height 397
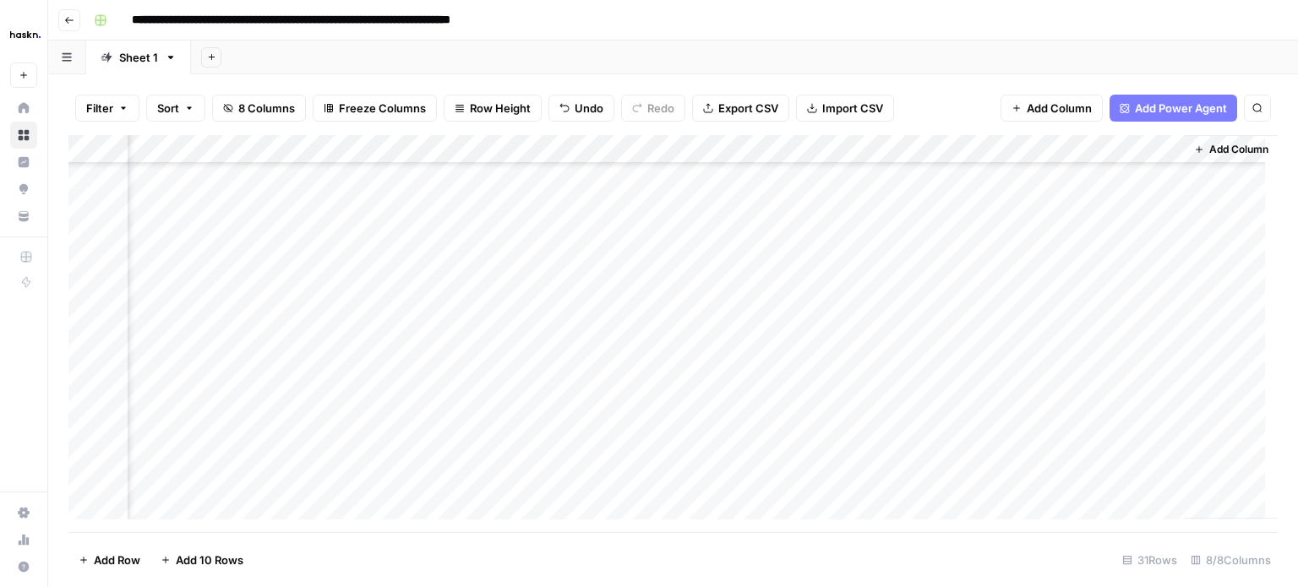
click at [261, 230] on div "Add Column" at bounding box center [673, 333] width 1210 height 397
click at [284, 249] on div "Add Column" at bounding box center [673, 333] width 1210 height 397
click at [1150, 272] on div "Add Column" at bounding box center [673, 333] width 1210 height 397
click at [1153, 301] on div "Add Column" at bounding box center [673, 333] width 1210 height 397
click at [1155, 330] on div "Add Column" at bounding box center [673, 333] width 1210 height 397
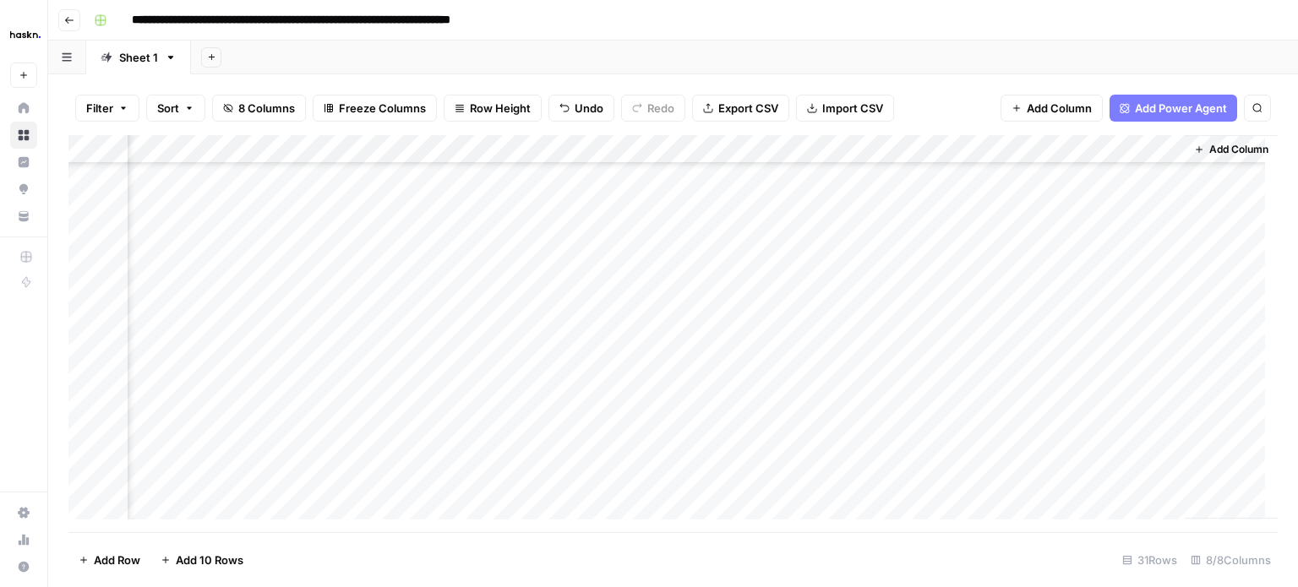
click at [272, 330] on div "Add Column" at bounding box center [673, 333] width 1210 height 397
click at [159, 330] on textarea "**********" at bounding box center [245, 333] width 270 height 24
click at [167, 330] on textarea "**********" at bounding box center [245, 333] width 270 height 24
click at [163, 333] on textarea "**********" at bounding box center [245, 333] width 270 height 24
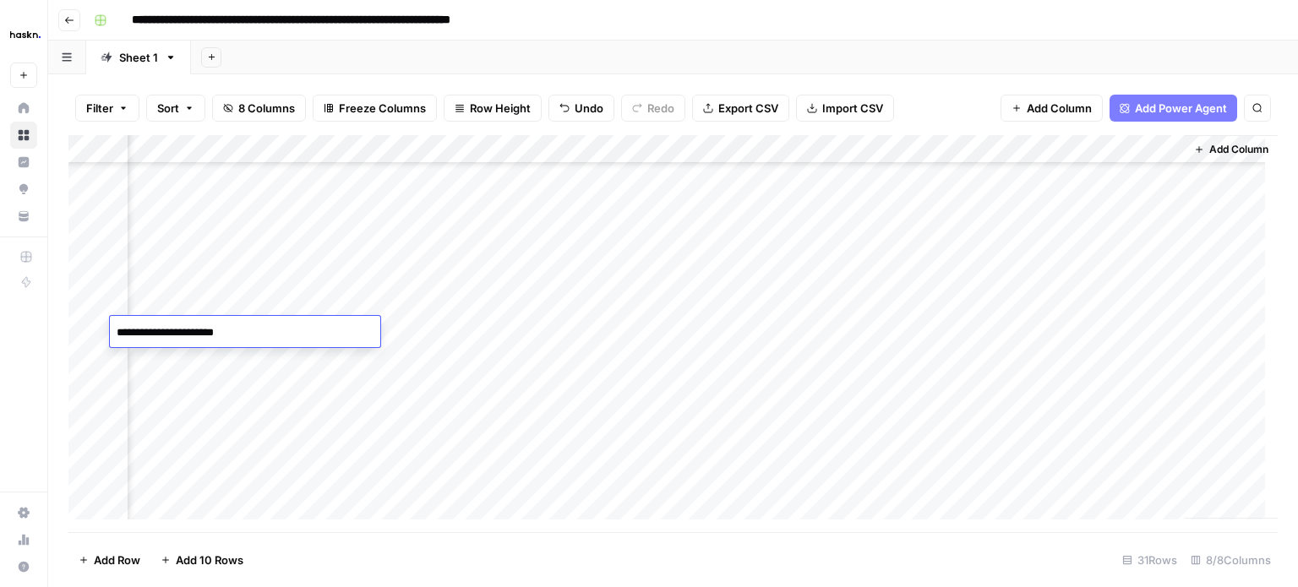
click at [198, 334] on textarea "**********" at bounding box center [245, 333] width 270 height 24
type textarea "**********"
click at [232, 368] on div "Add Column" at bounding box center [673, 333] width 1210 height 397
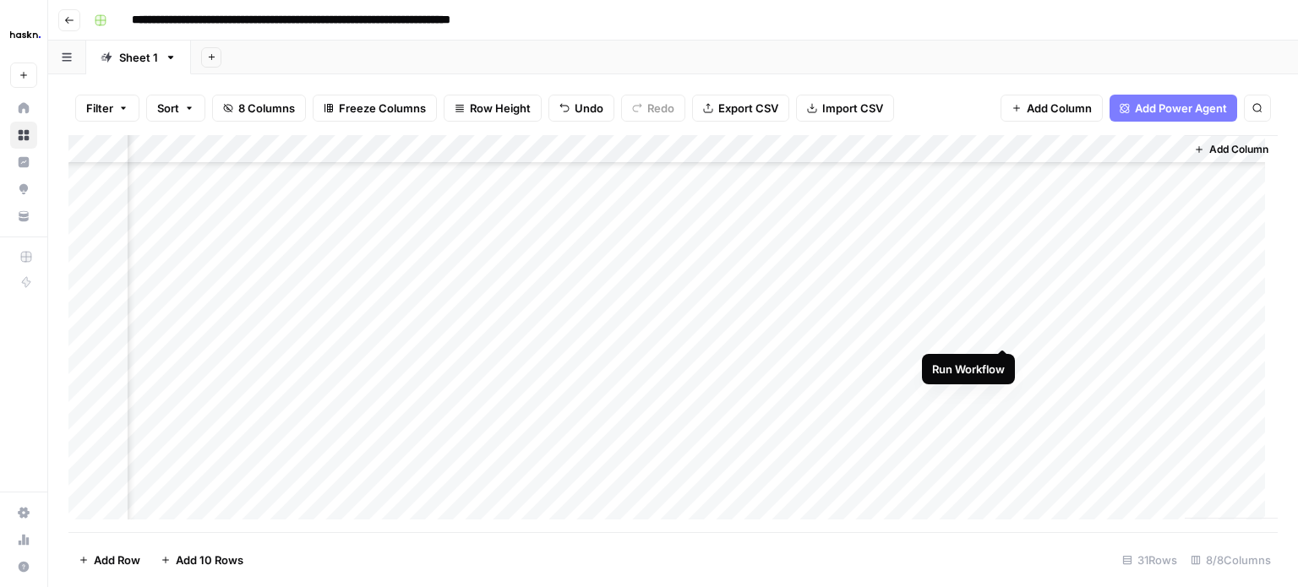
click at [1002, 330] on div "Add Column" at bounding box center [673, 333] width 1210 height 397
click at [1116, 87] on div "Filter Sort 8 Columns Freeze Columns Row Height Undo Redo Export CSV Import CSV…" at bounding box center [673, 108] width 1210 height 54
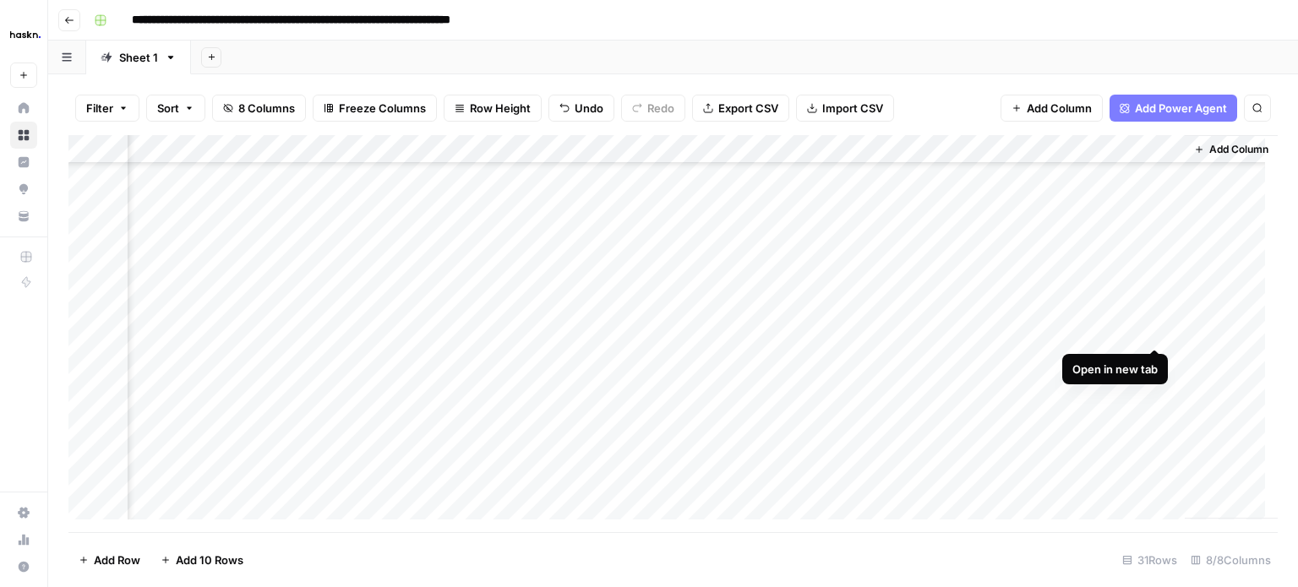
click at [1160, 332] on div "Add Column" at bounding box center [673, 333] width 1210 height 397
